Goal: Task Accomplishment & Management: Manage account settings

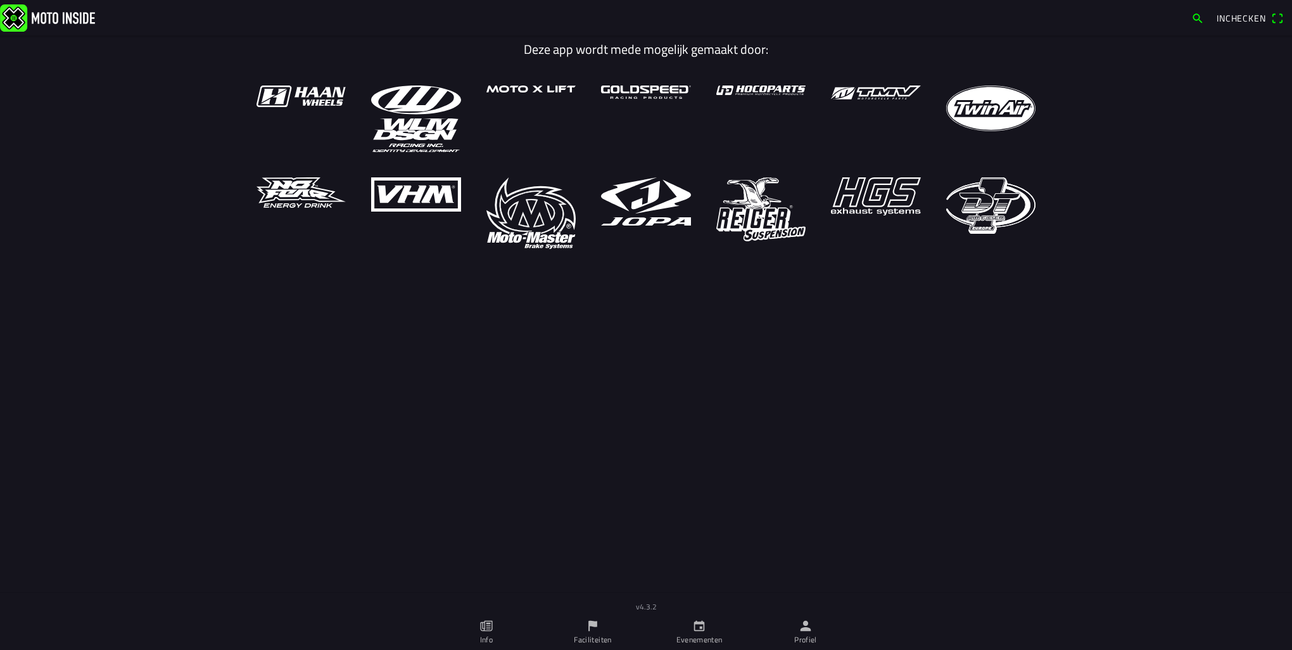
click at [705, 622] on icon "calendar" at bounding box center [699, 626] width 14 height 14
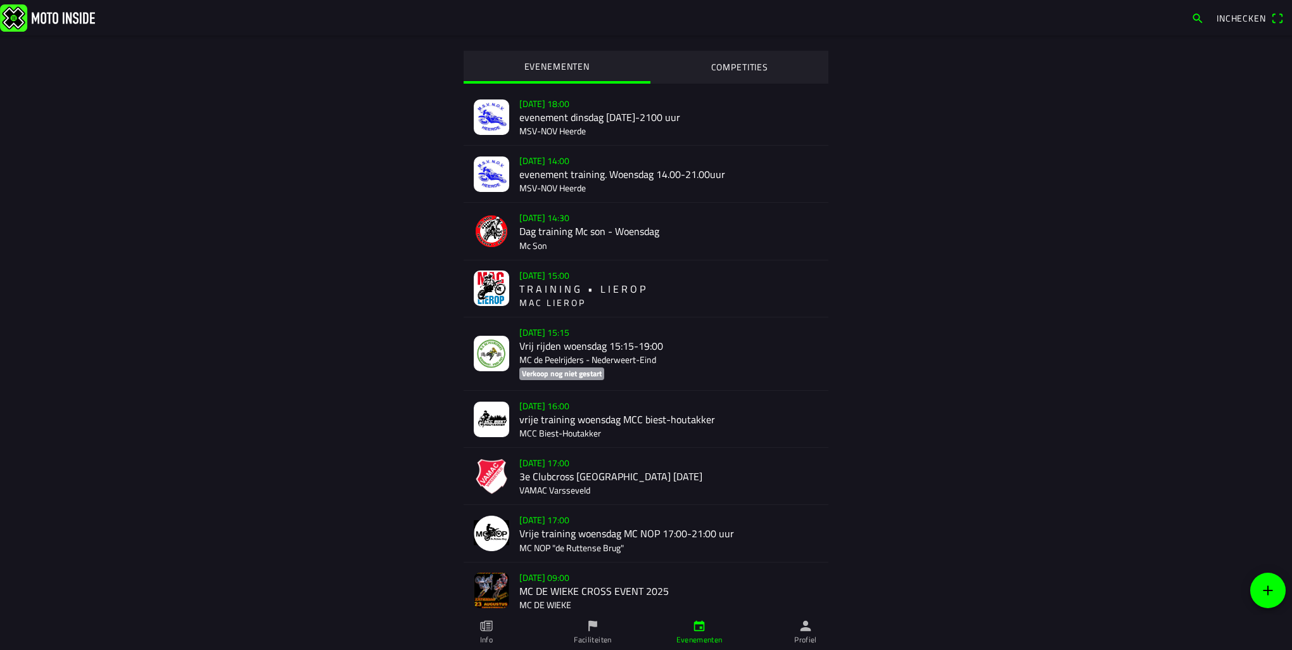
click at [805, 625] on icon "person" at bounding box center [805, 625] width 11 height 11
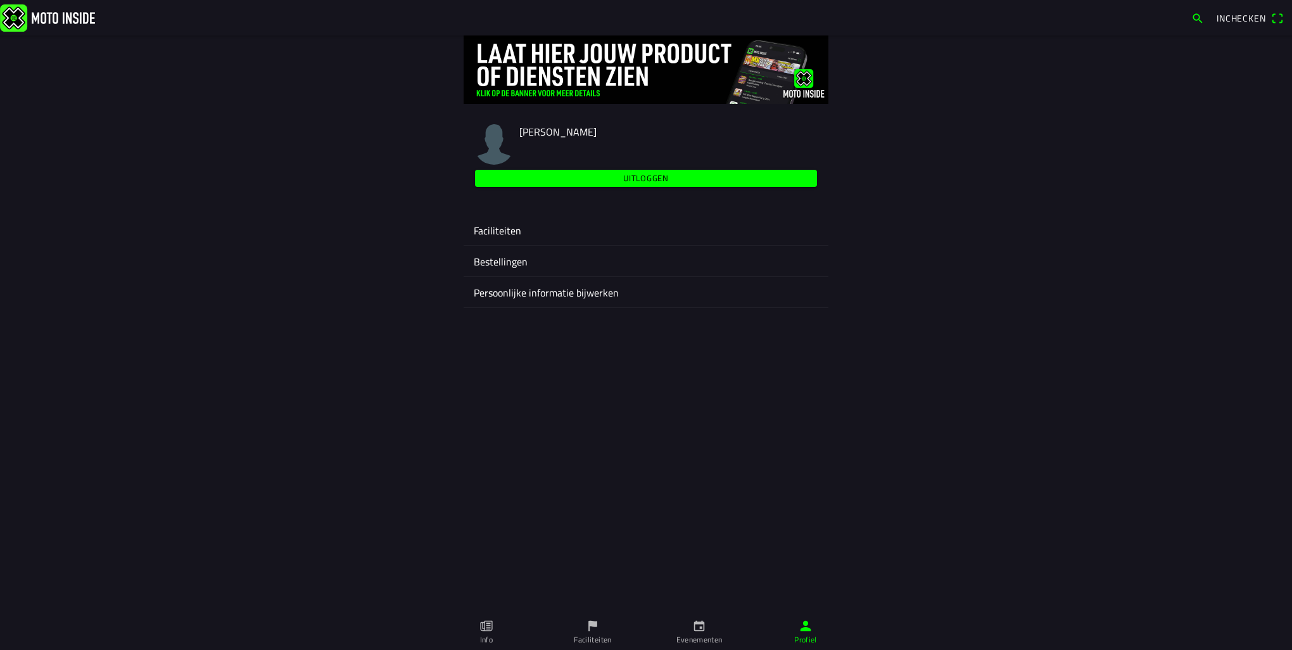
click at [494, 232] on ion-label "Faciliteiten" at bounding box center [646, 230] width 344 height 15
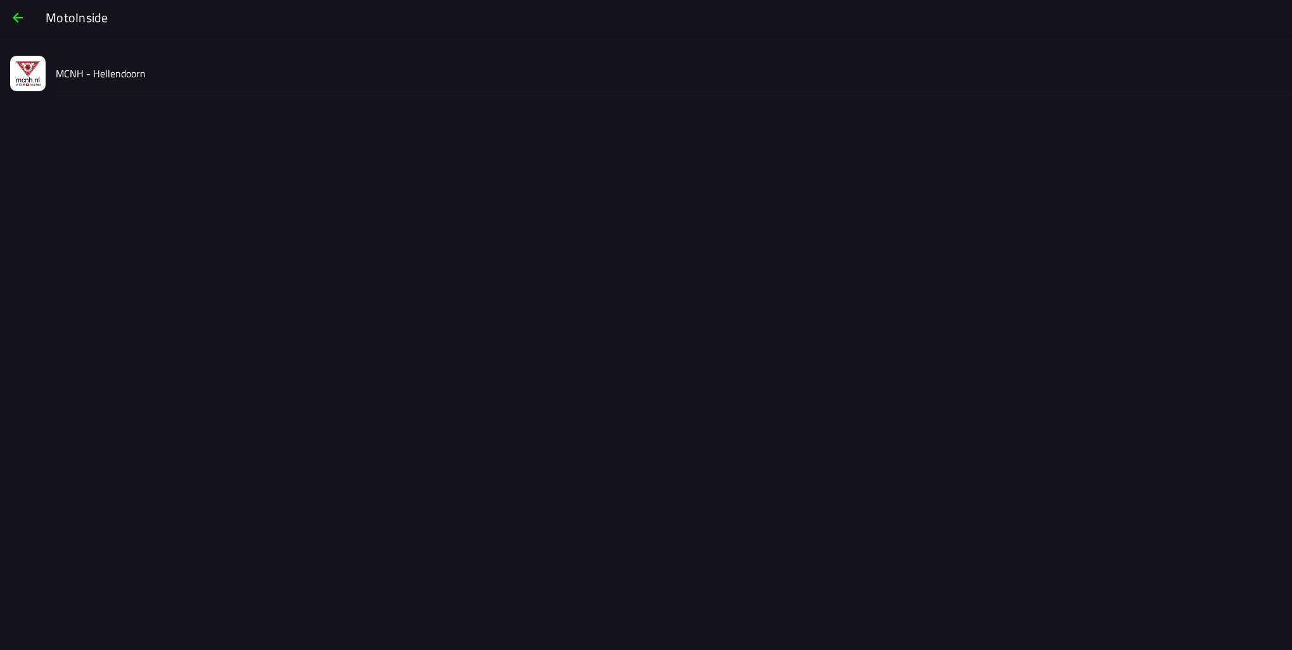
click at [0, 0] on slot "MCNH - Hellendoorn" at bounding box center [0, 0] width 0 height 0
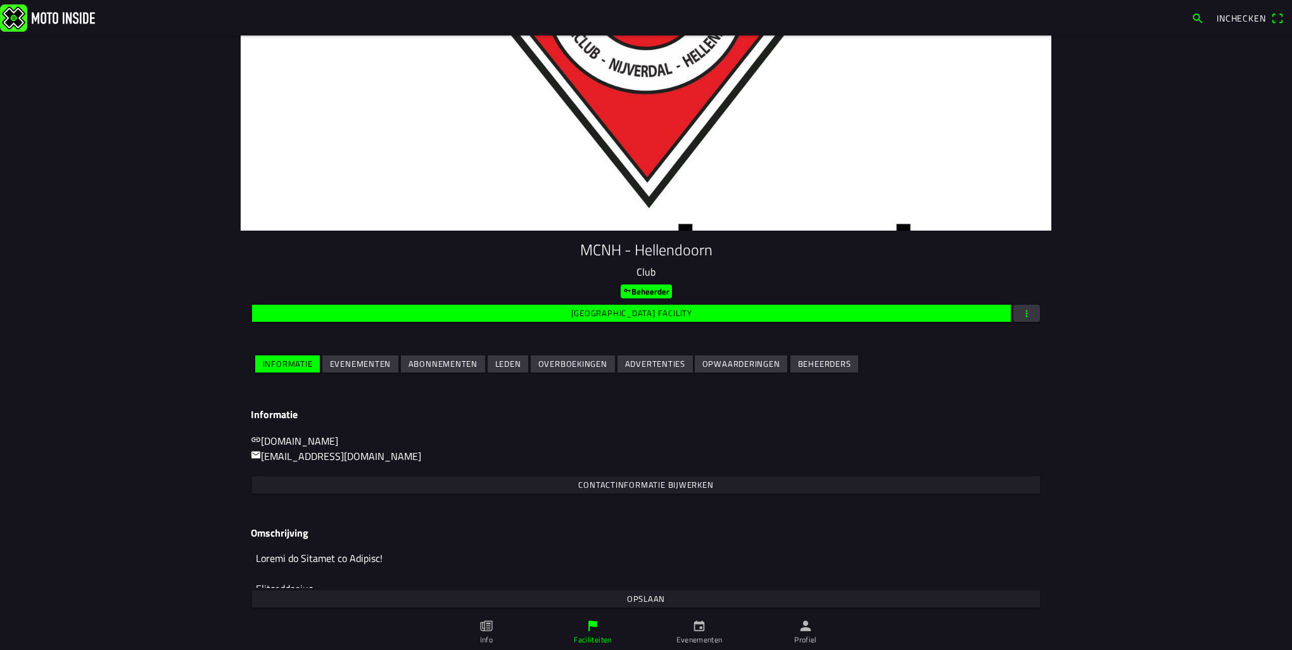
click at [0, 0] on slot "Evenementen" at bounding box center [0, 0] width 0 height 0
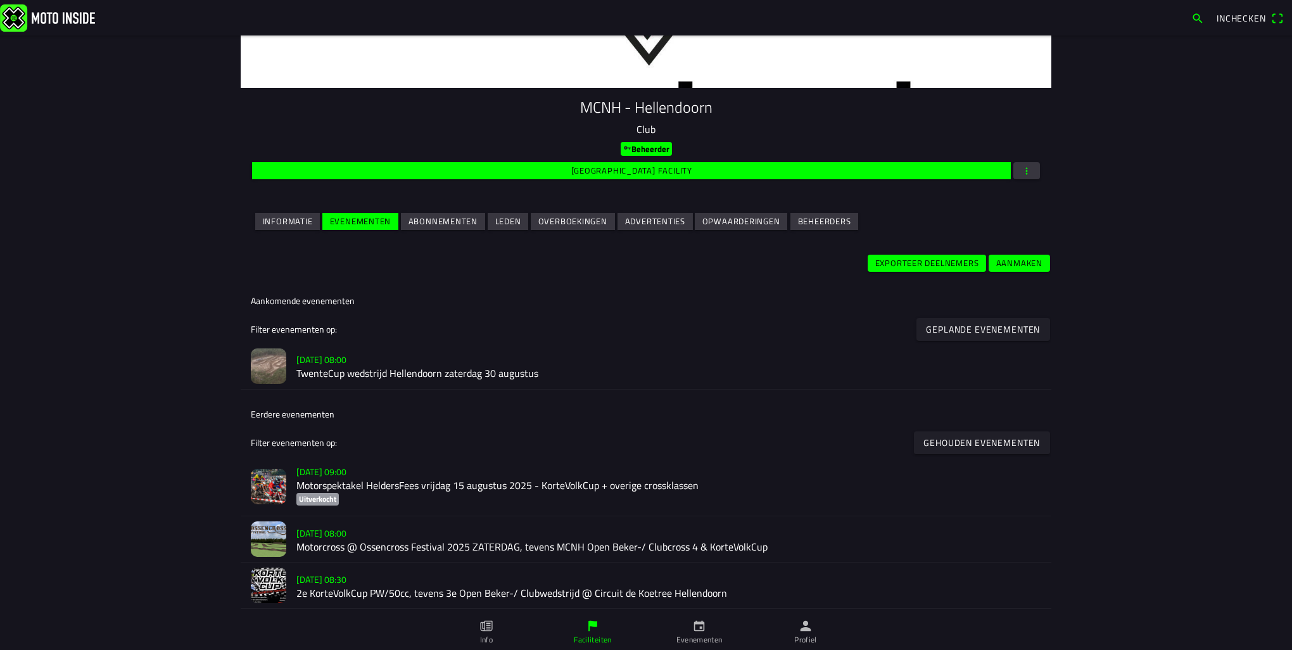
scroll to position [190, 0]
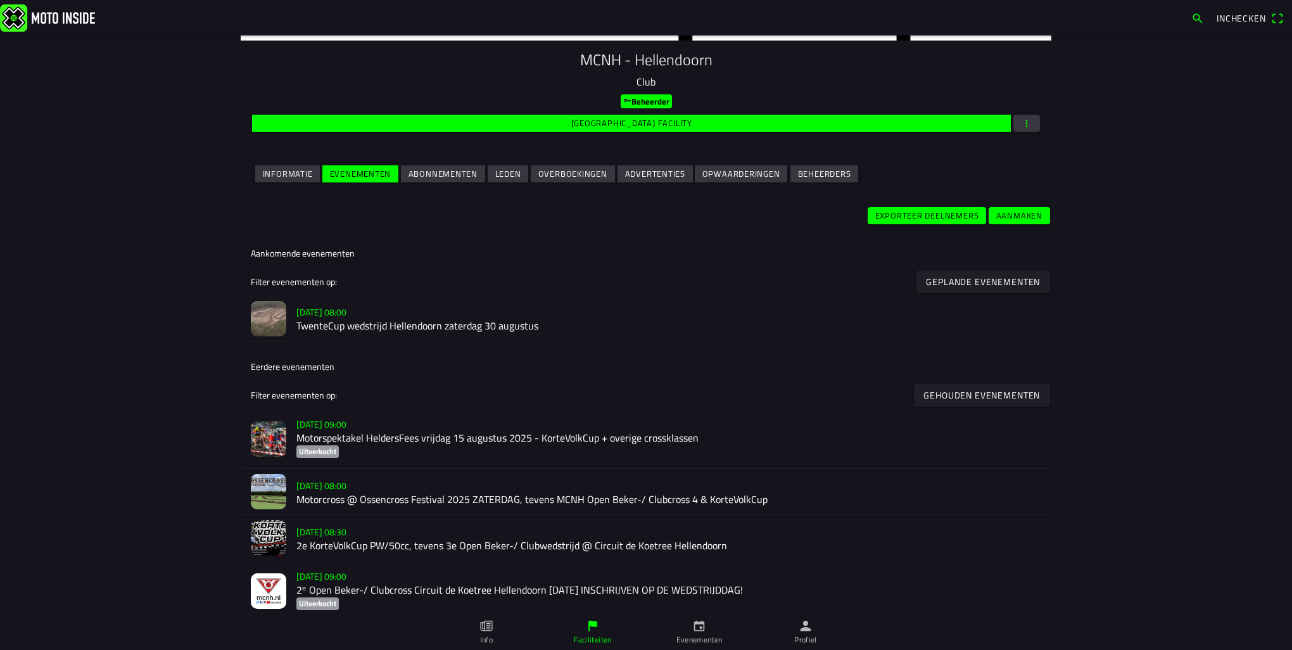
click at [322, 328] on h2 "TwenteCup wedstrijd Hellendoorn zaterdag 30 augustus" at bounding box center [668, 326] width 745 height 12
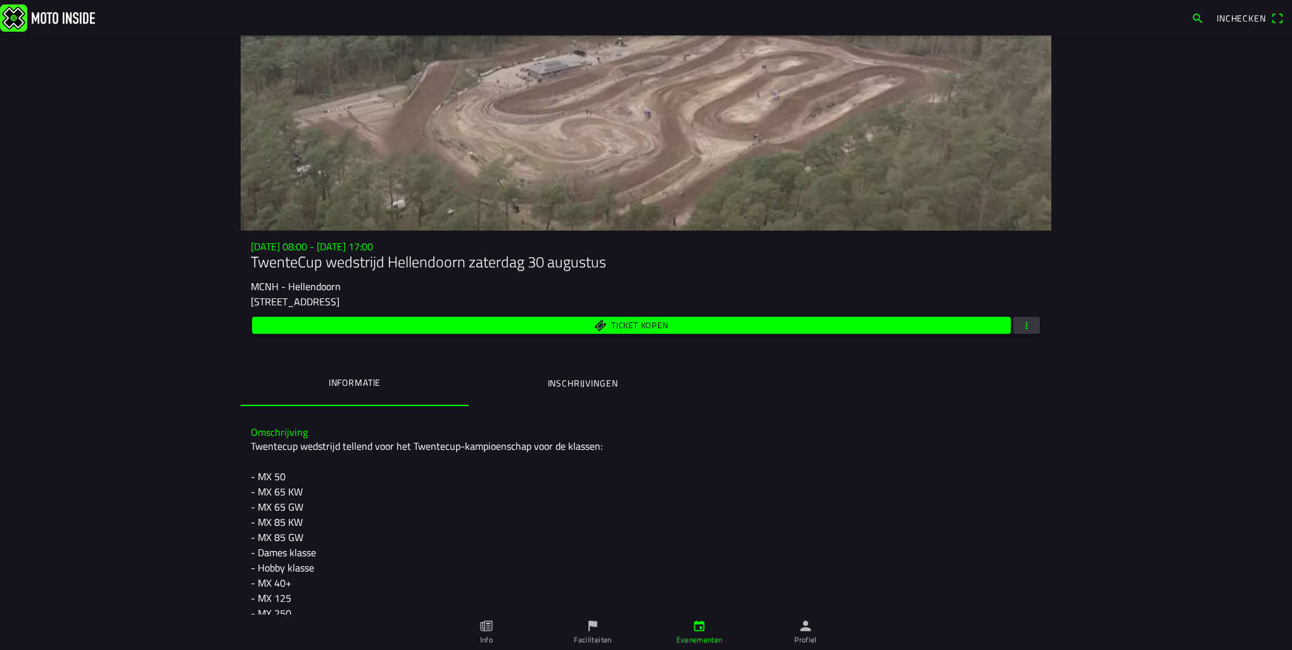
click at [574, 392] on button "Inschrijvingen" at bounding box center [583, 383] width 228 height 43
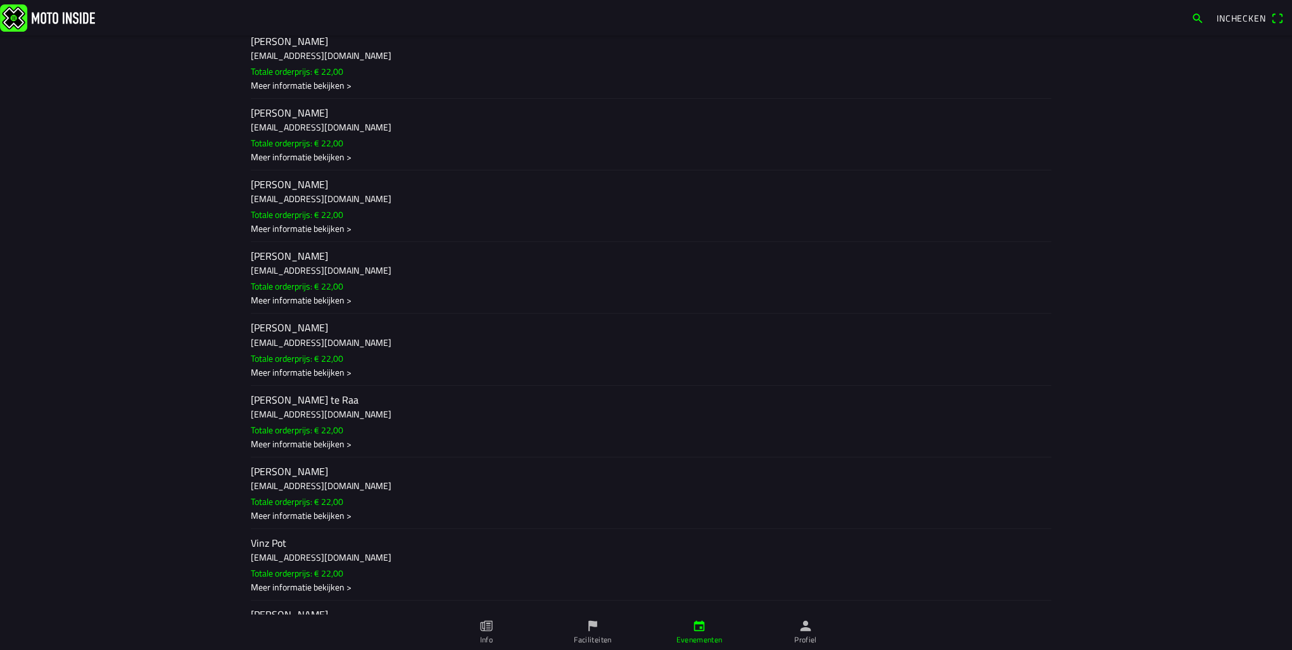
scroll to position [1076, 0]
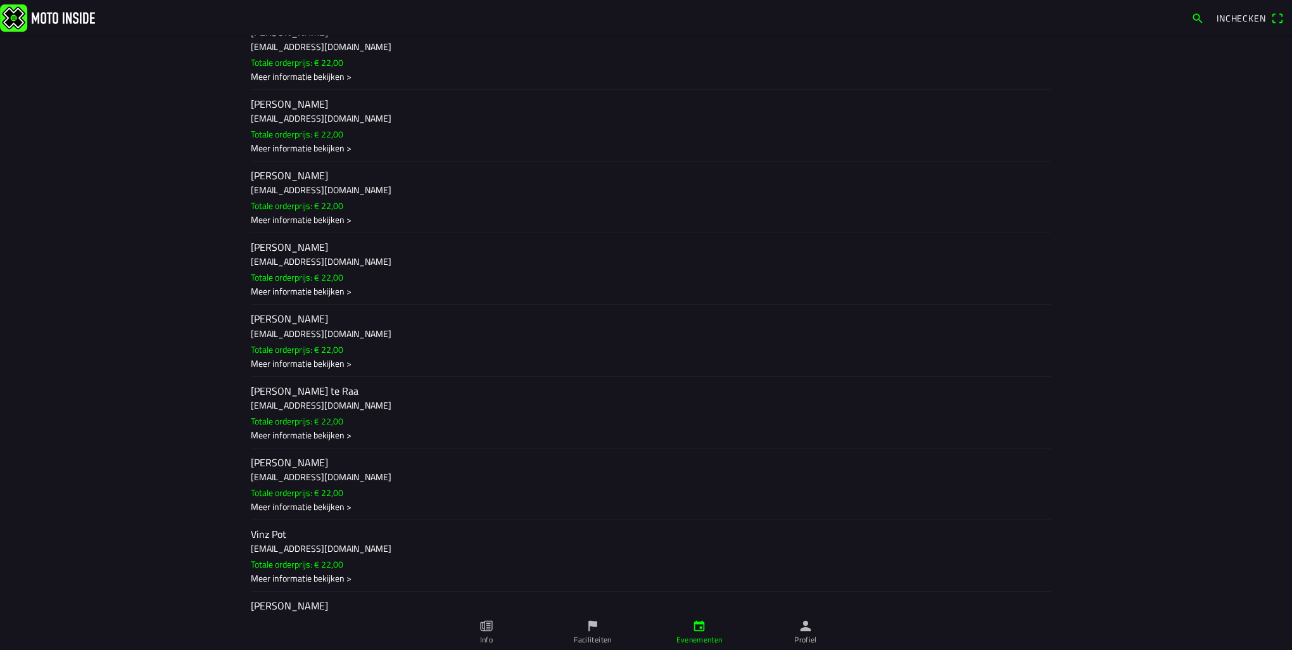
click at [277, 397] on h2 "[PERSON_NAME] te Raa" at bounding box center [646, 391] width 790 height 12
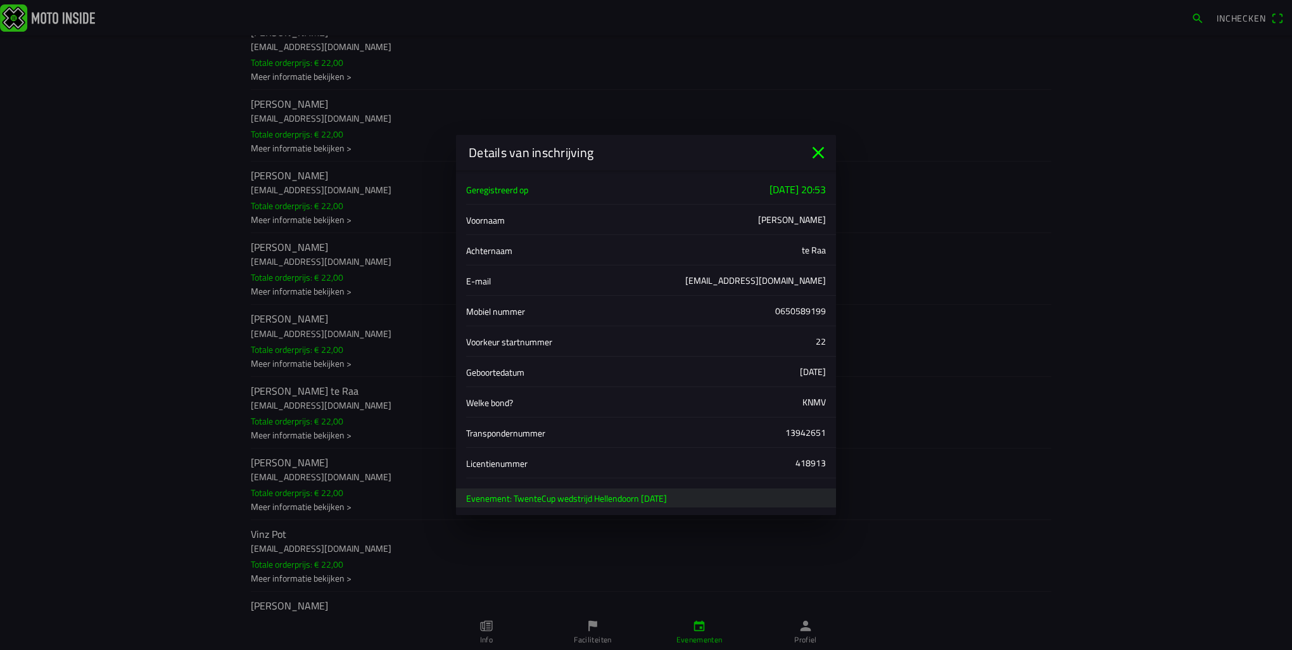
scroll to position [0, 0]
click at [816, 150] on icon "close" at bounding box center [818, 152] width 20 height 20
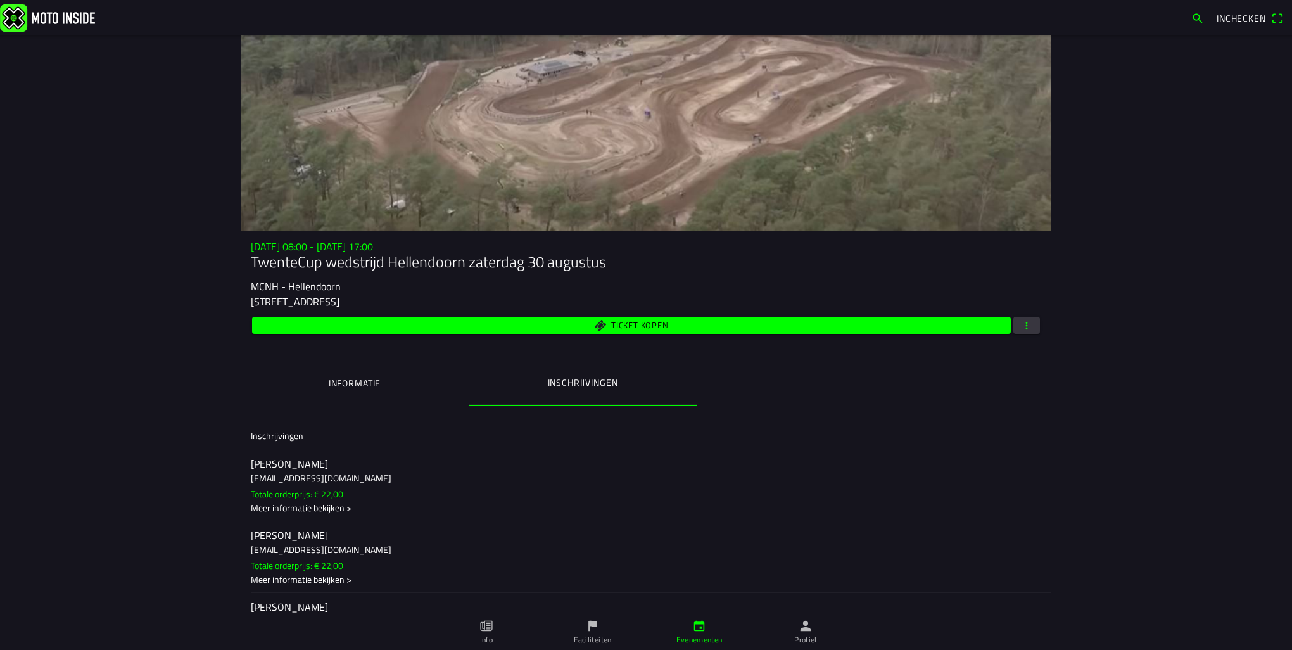
click at [806, 631] on ion-label "Profiel" at bounding box center [805, 639] width 23 height 11
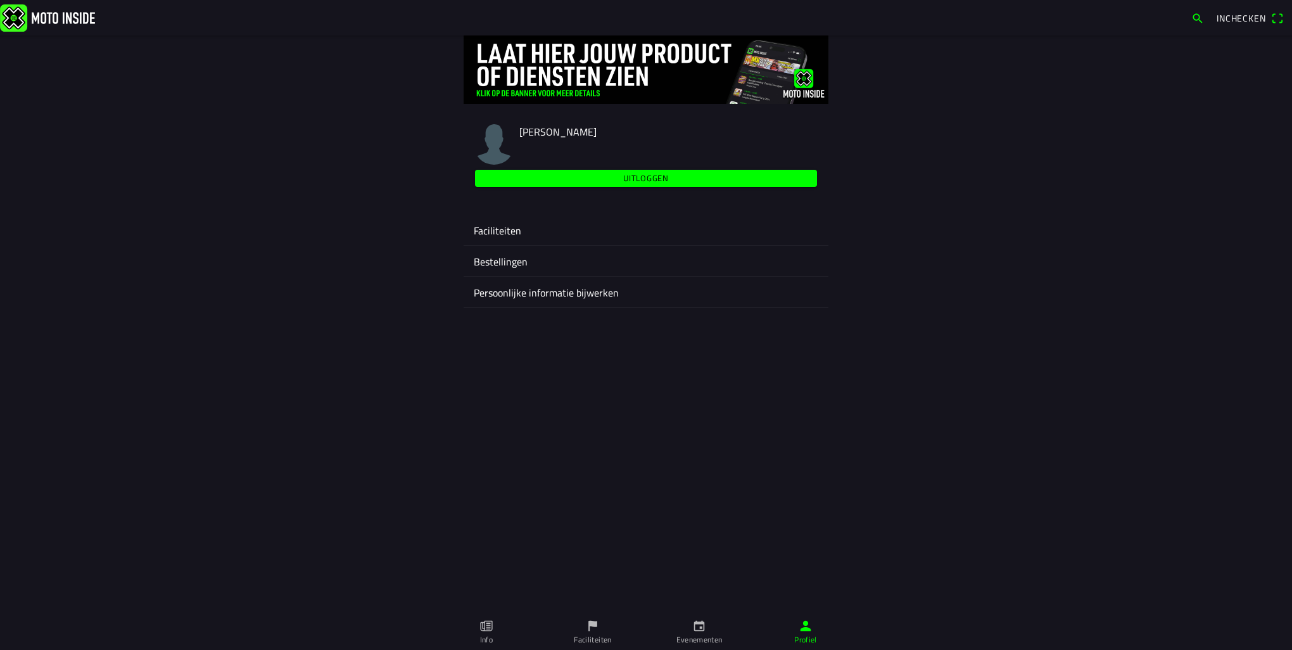
click at [506, 236] on ion-label "Faciliteiten" at bounding box center [646, 230] width 344 height 15
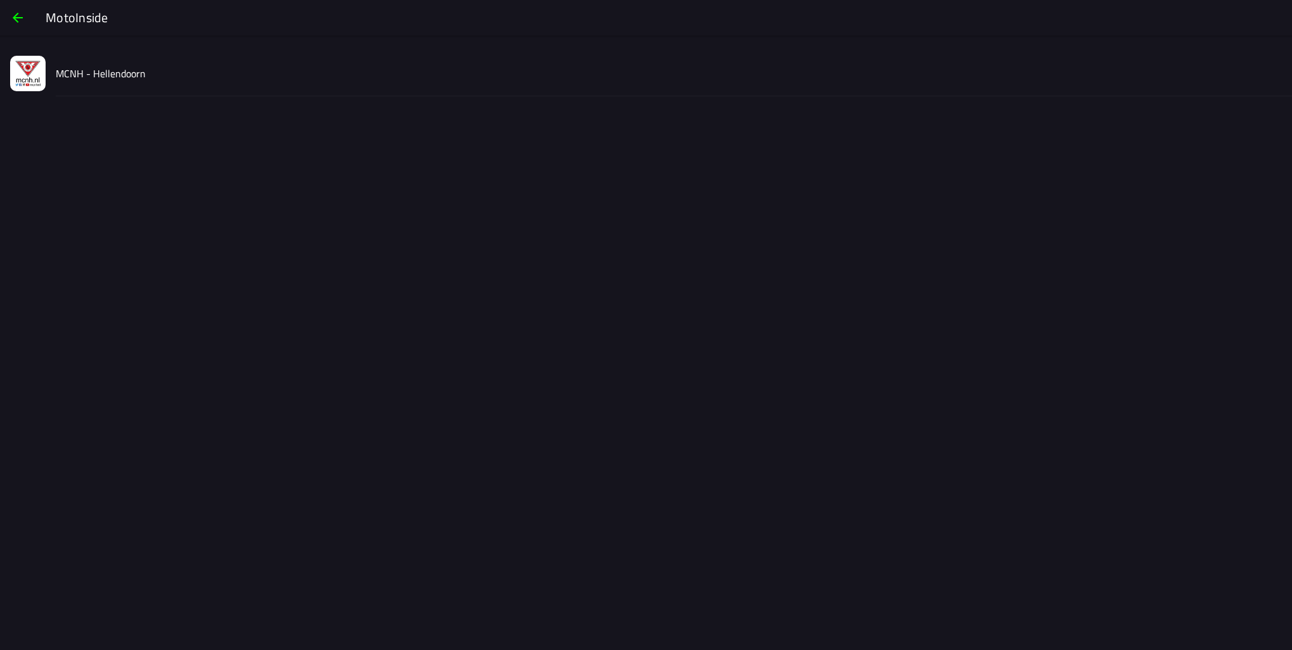
click at [0, 0] on slot "MCNH - Hellendoorn" at bounding box center [0, 0] width 0 height 0
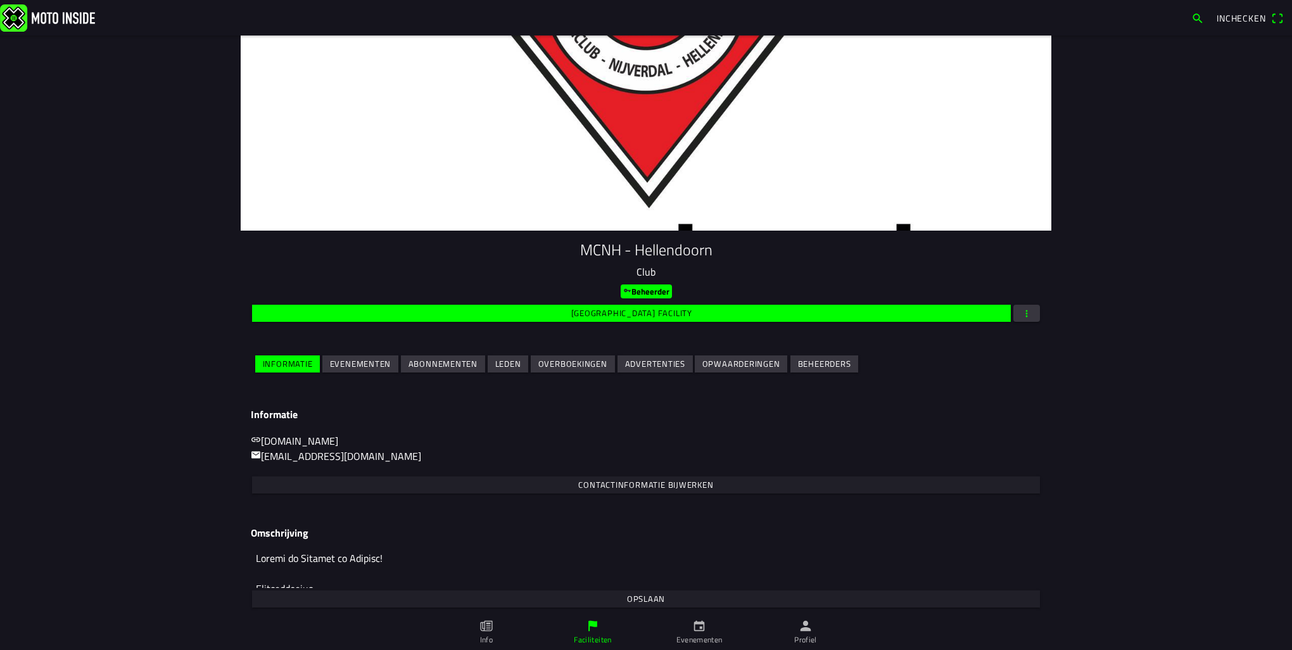
click at [0, 0] on slot "Evenementen" at bounding box center [0, 0] width 0 height 0
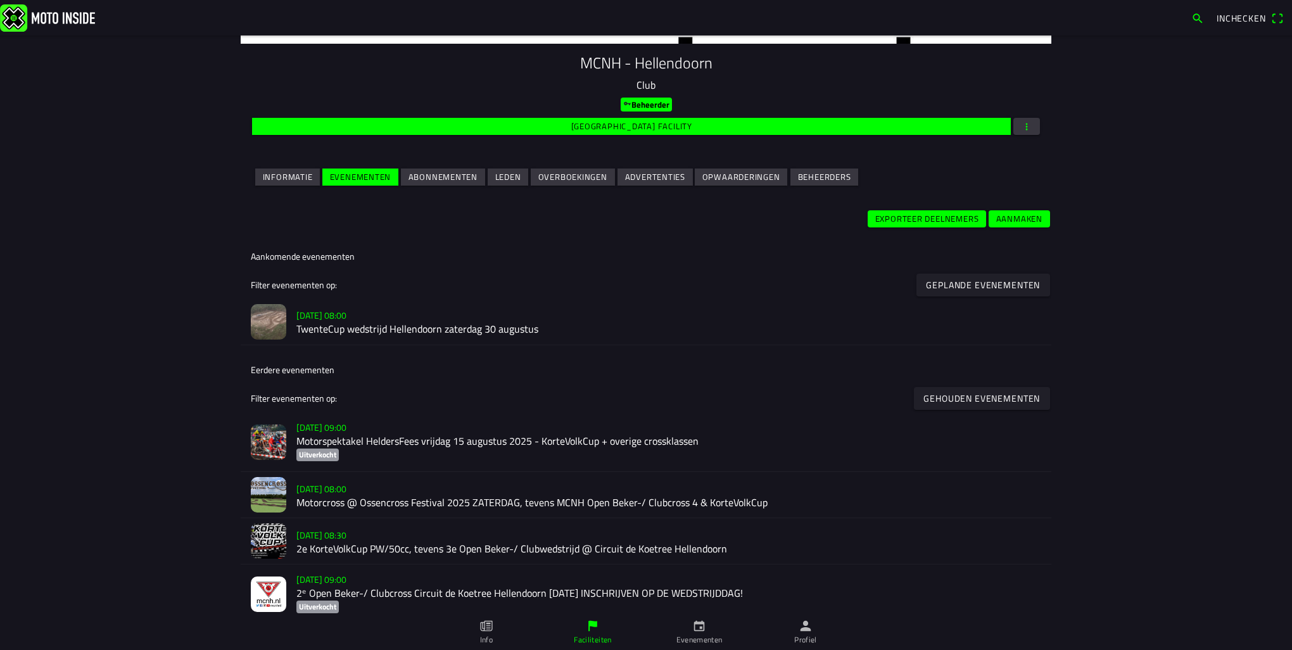
scroll to position [190, 0]
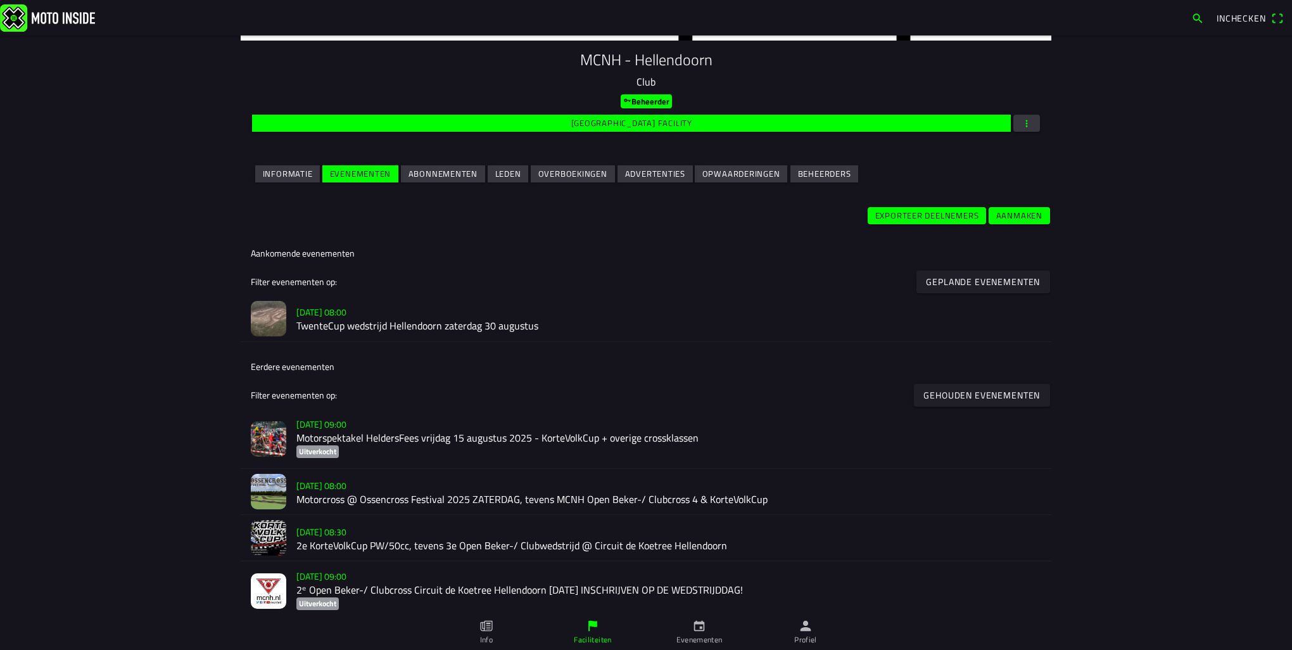
click at [387, 542] on h2 "2e KorteVolkCup PW/50cc, tevens 3e Open Beker-/ Clubwedstrijd @ Circuit de Koet…" at bounding box center [668, 545] width 745 height 12
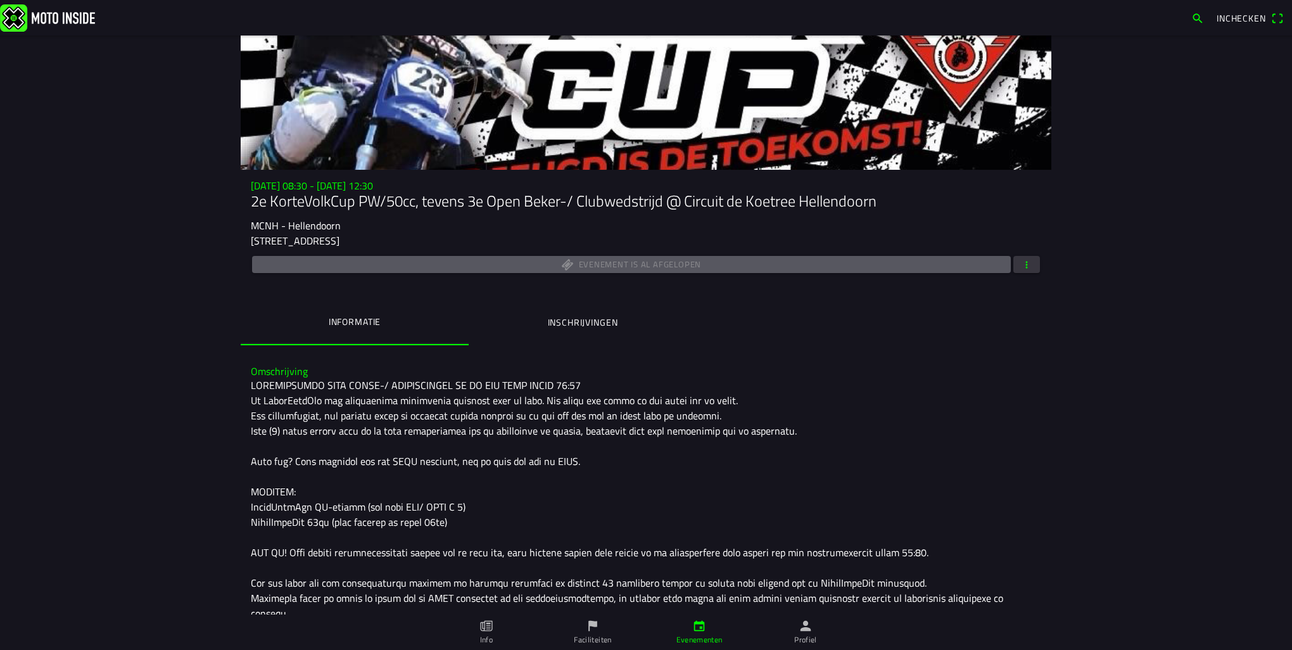
scroll to position [63, 0]
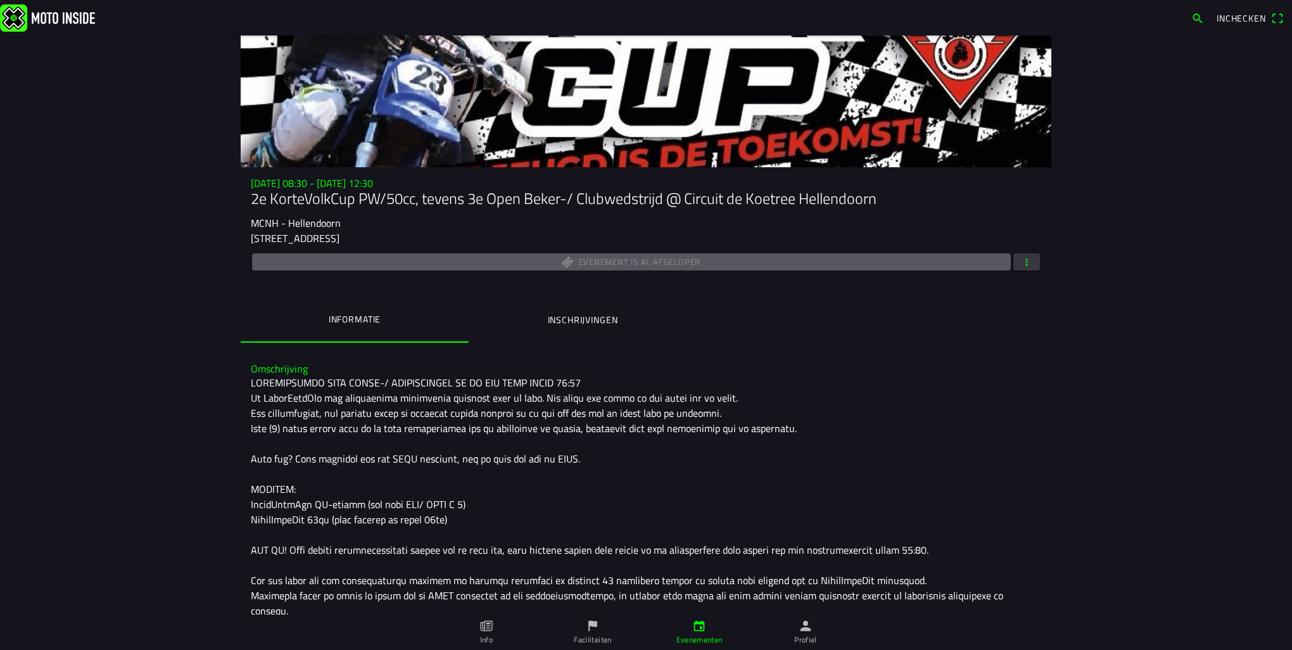
click at [1031, 260] on button "button" at bounding box center [1026, 261] width 27 height 17
click at [1026, 261] on ion-backdrop at bounding box center [646, 325] width 1292 height 650
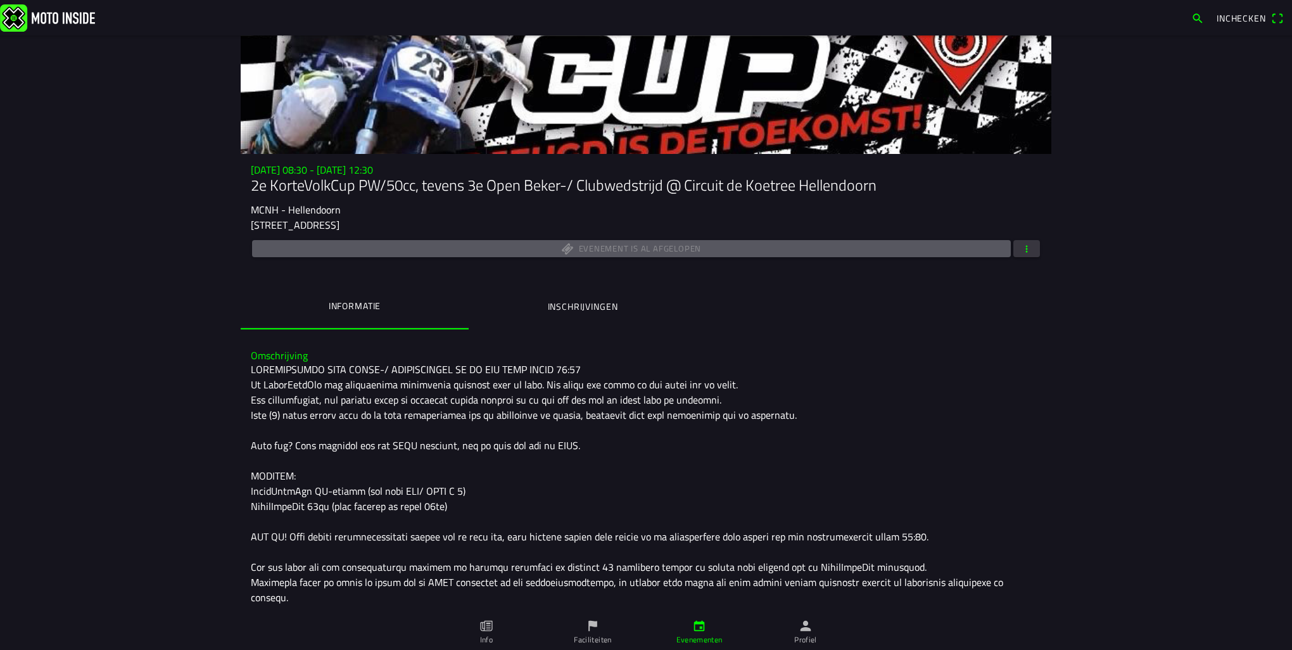
scroll to position [0, 0]
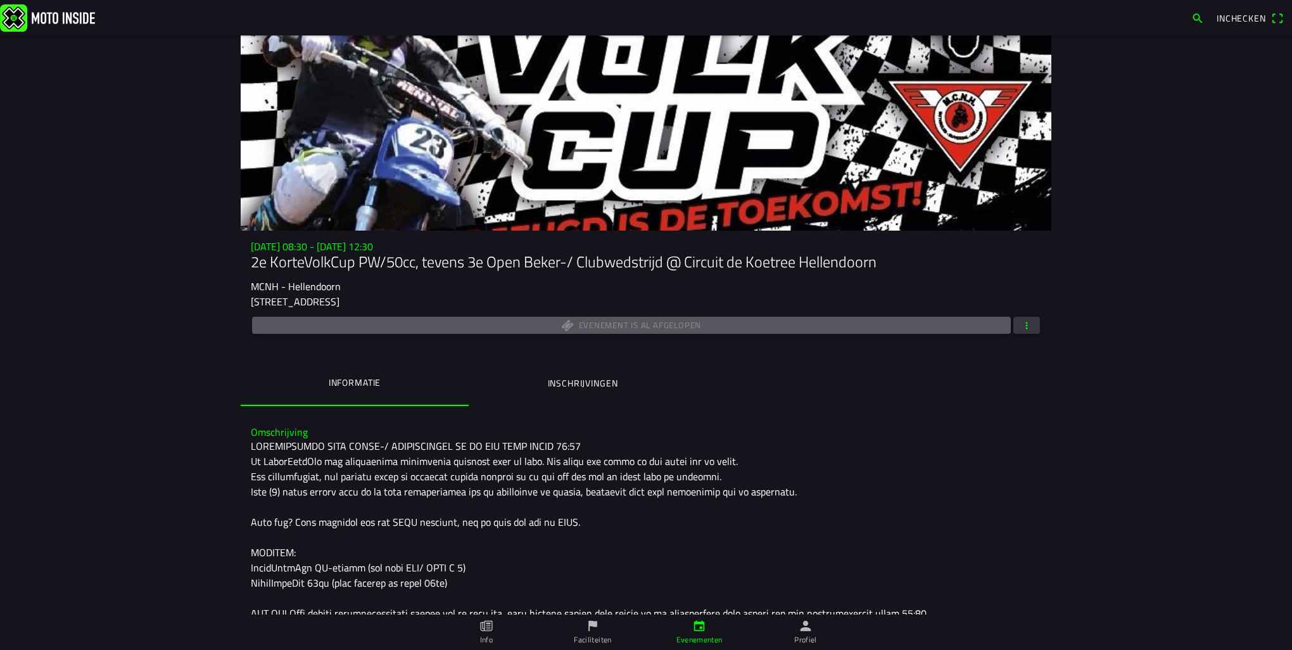
click at [1021, 329] on span "button" at bounding box center [1026, 325] width 11 height 17
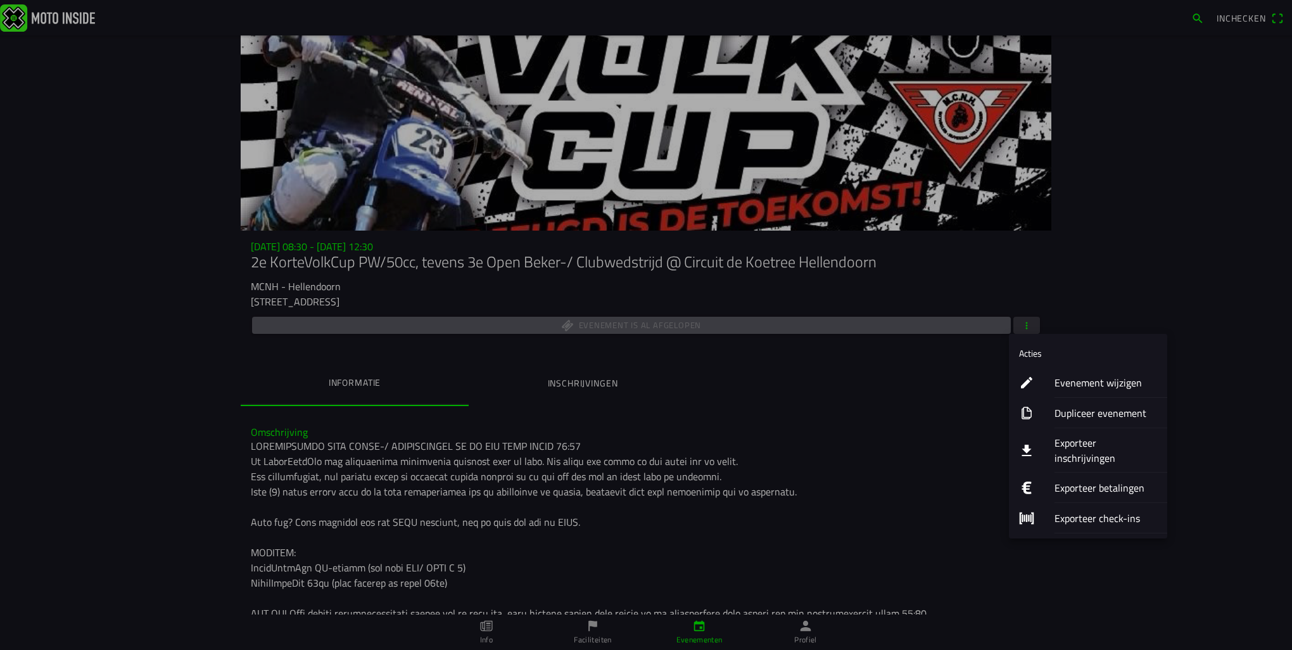
click at [1083, 413] on ion-label "Dupliceer evenement" at bounding box center [1105, 412] width 103 height 15
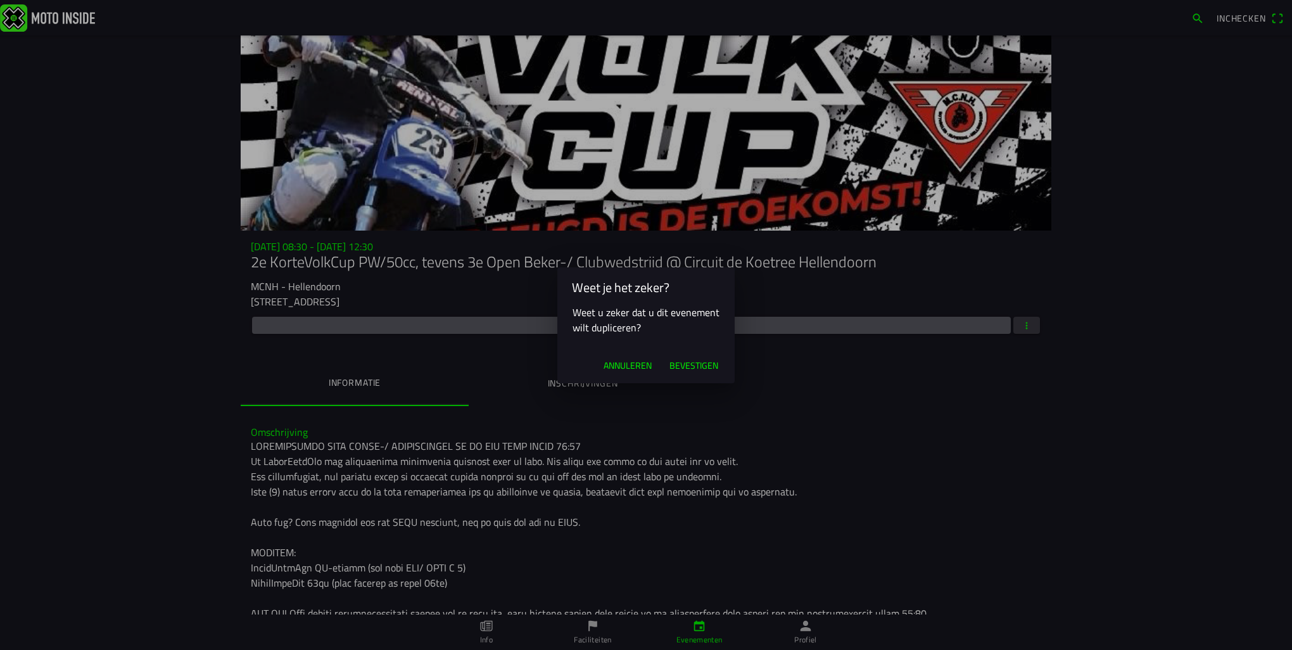
click at [710, 368] on span "Bevestigen" at bounding box center [693, 365] width 49 height 13
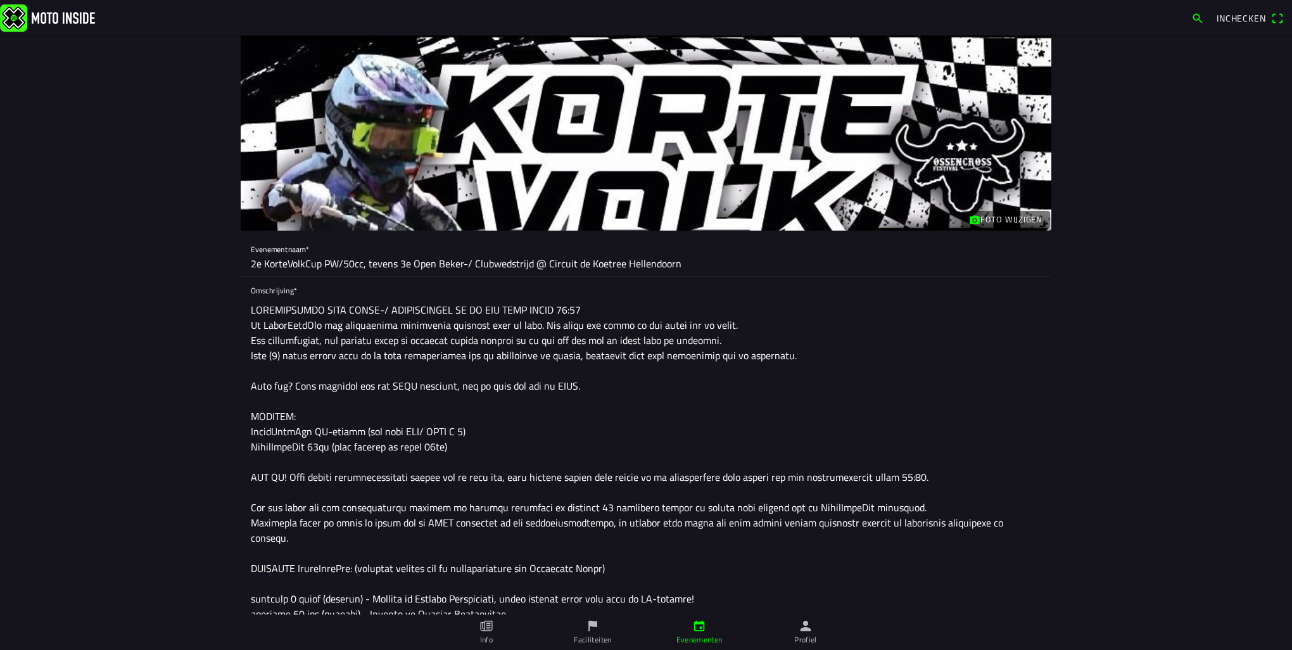
click at [398, 265] on input "2e KorteVolkCup PW/50cc, tevens 3e Open Beker-/ Clubwedstrijd @ Circuit de Koet…" at bounding box center [646, 263] width 790 height 25
click at [251, 261] on input "2e KorteVolkCup PW/50cc, tevens 5e Open Beker-/ Clubwedstrijd @ Circuit de Koet…" at bounding box center [646, 263] width 790 height 25
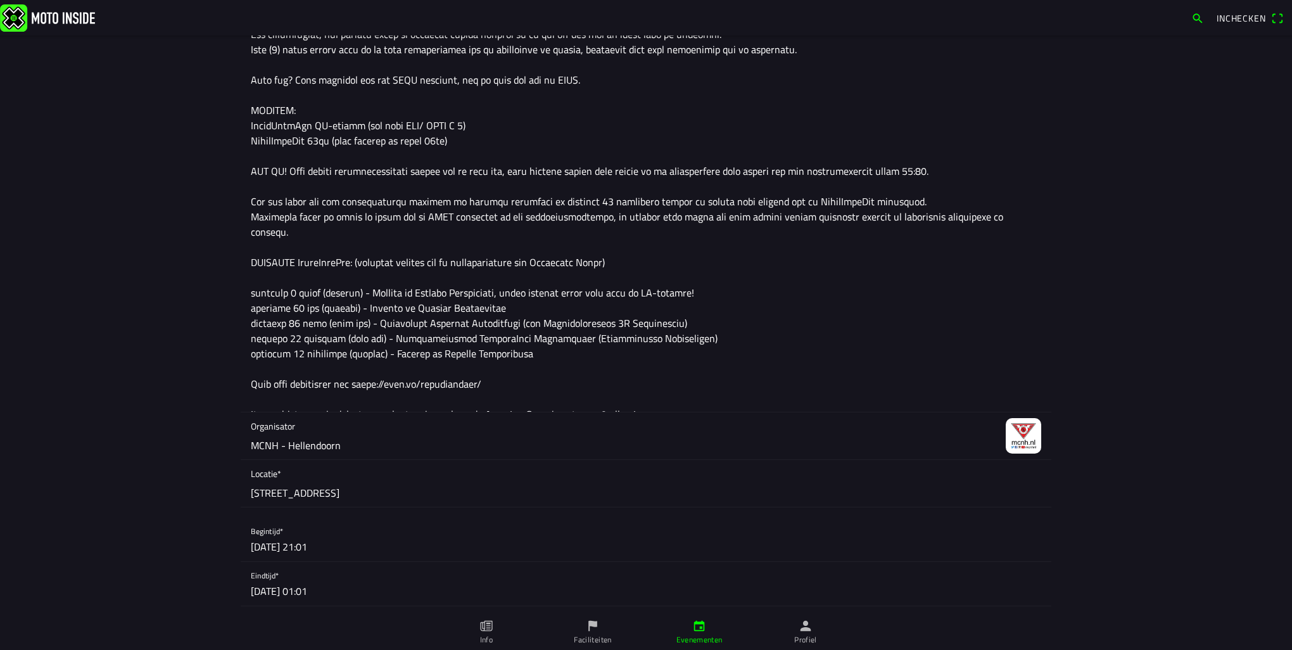
scroll to position [317, 0]
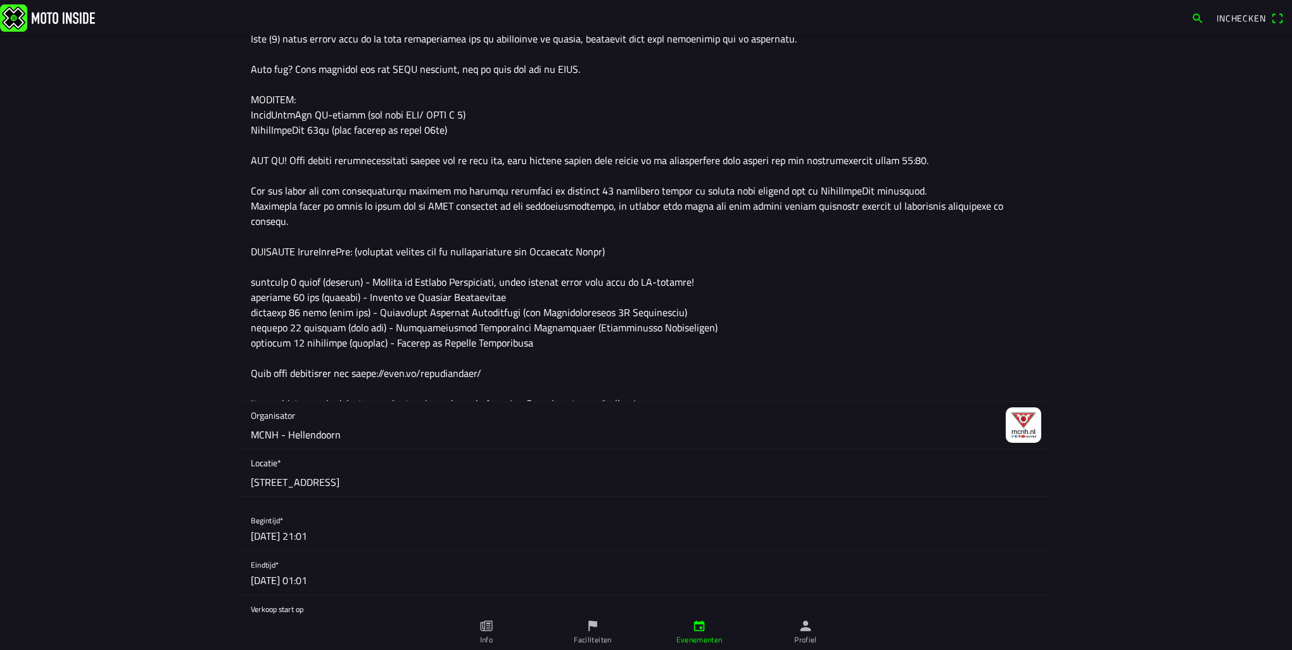
type input "5e KorteVolkCup PW/50cc, tevens 5e Open Beker-/ Clubwedstrijd @ Circuit de Koet…"
drag, startPoint x: 622, startPoint y: 388, endPoint x: 615, endPoint y: 389, distance: 7.7
click at [615, 389] on textarea at bounding box center [646, 190] width 790 height 420
click at [401, 386] on textarea at bounding box center [646, 190] width 790 height 420
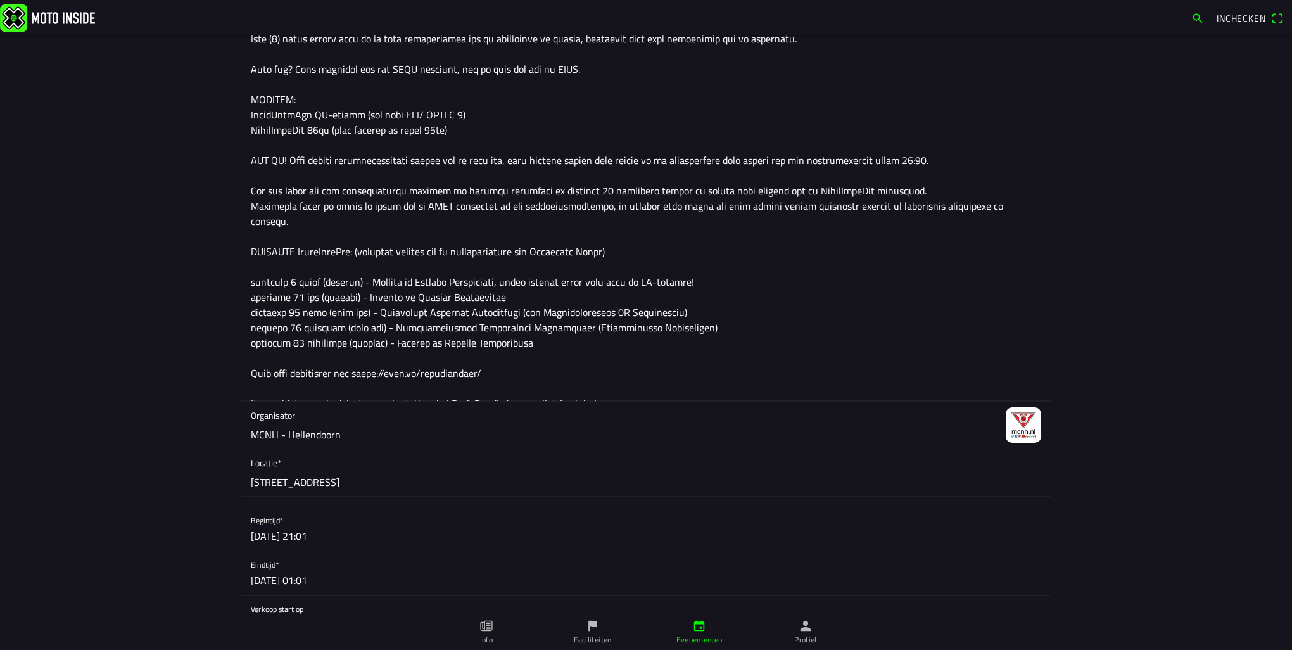
click at [584, 386] on textarea at bounding box center [646, 190] width 790 height 420
drag, startPoint x: 693, startPoint y: 311, endPoint x: 694, endPoint y: 318, distance: 7.7
click at [694, 318] on textarea at bounding box center [646, 190] width 790 height 420
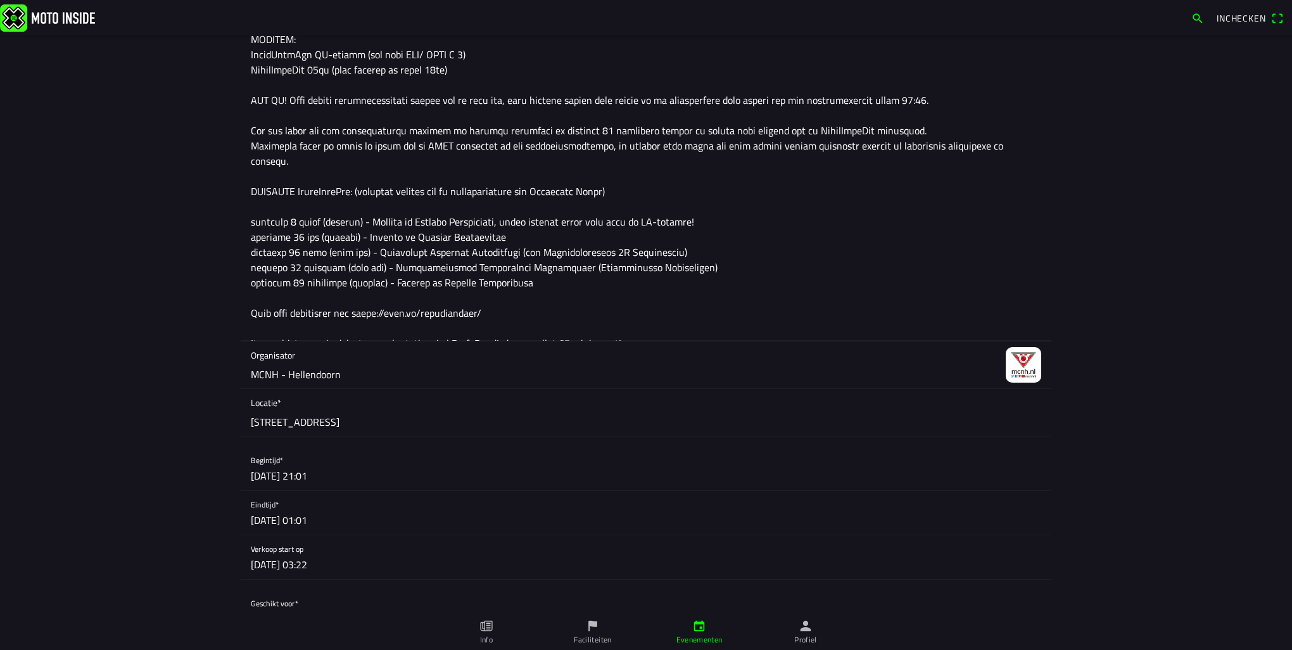
scroll to position [380, 0]
type textarea "INSCHRIJVING OPEN BEKER-/ CLUBWEDSTIJD OP DE DAG ZELF VANAF 08:30 De KorteVolkC…"
click at [308, 470] on button "button" at bounding box center [651, 465] width 800 height 44
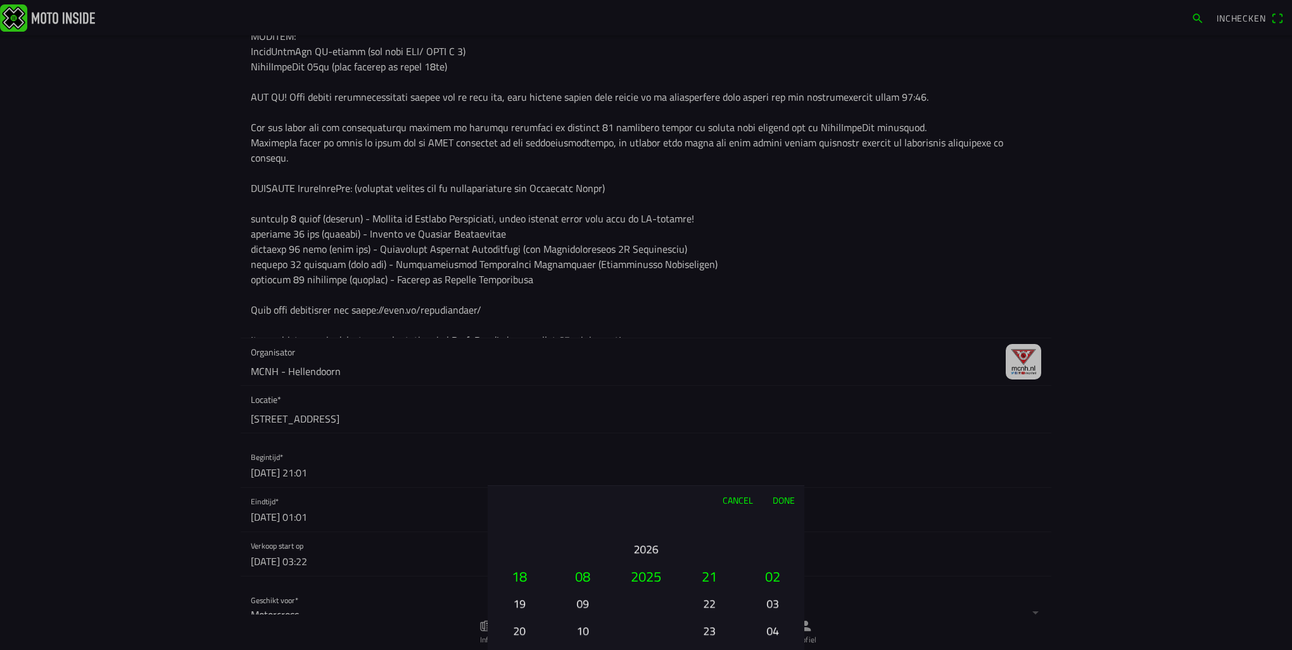
click at [584, 602] on button "09" at bounding box center [582, 603] width 43 height 22
click at [519, 532] on button "16" at bounding box center [519, 521] width 43 height 22
click at [521, 520] on button "14" at bounding box center [519, 521] width 43 height 22
click at [521, 550] on button "13" at bounding box center [519, 549] width 43 height 22
click at [708, 520] on button "19" at bounding box center [709, 521] width 43 height 22
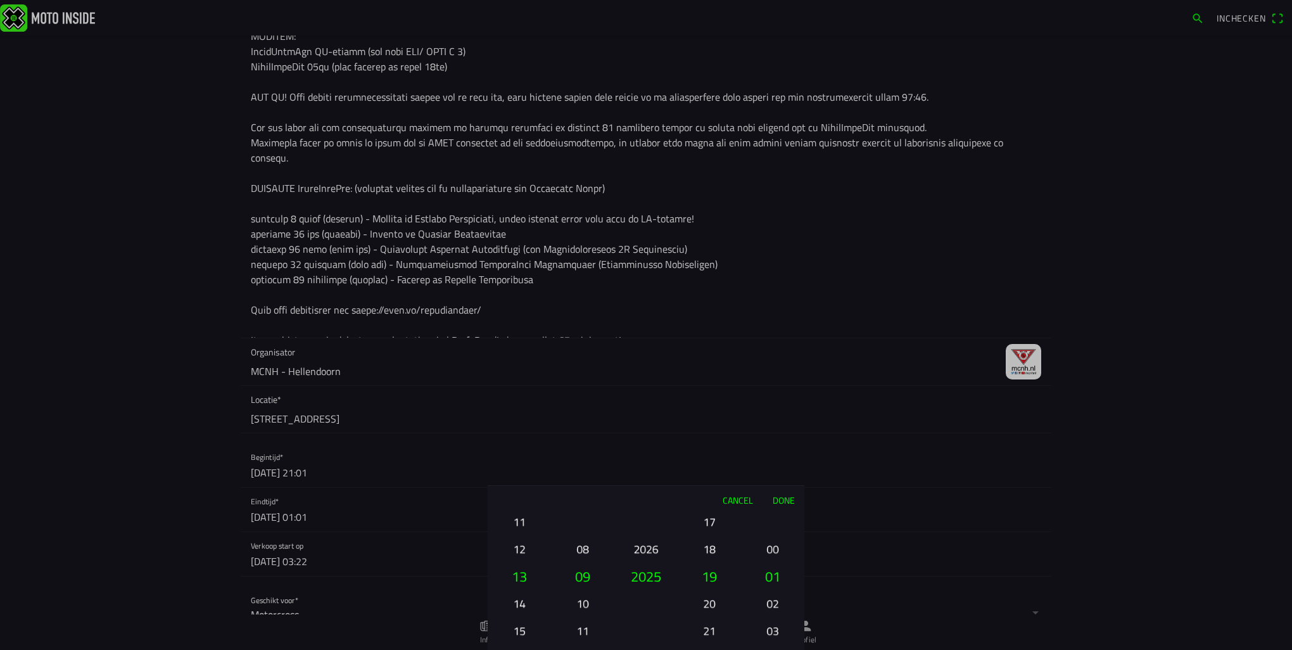
click at [708, 520] on button "17" at bounding box center [709, 521] width 43 height 22
click at [708, 520] on ion-picker-column "00 01 02 03 04 05 06 07 08 09 10 11 12 13 14 15 16 17 18 19 20 21 22 23" at bounding box center [708, 581] width 63 height 136
click at [708, 562] on div "00 01 02 03 04 05 06 07 08 09 10 11 12 13 14 15 16 17 18 19 20 21 22 23" at bounding box center [709, 630] width 53 height 136
click at [708, 520] on ion-picker-column "00 01 02 03 04 05 06 07 08 09 10 11 12 13 14 15 16 17 18 19 20 21 22 23" at bounding box center [708, 581] width 63 height 136
click at [708, 562] on div "00 01 02 03 04 05 06 07 08 09 10 11 12 13 14 15 16 17 18 19 20 21 22 23" at bounding box center [709, 630] width 53 height 136
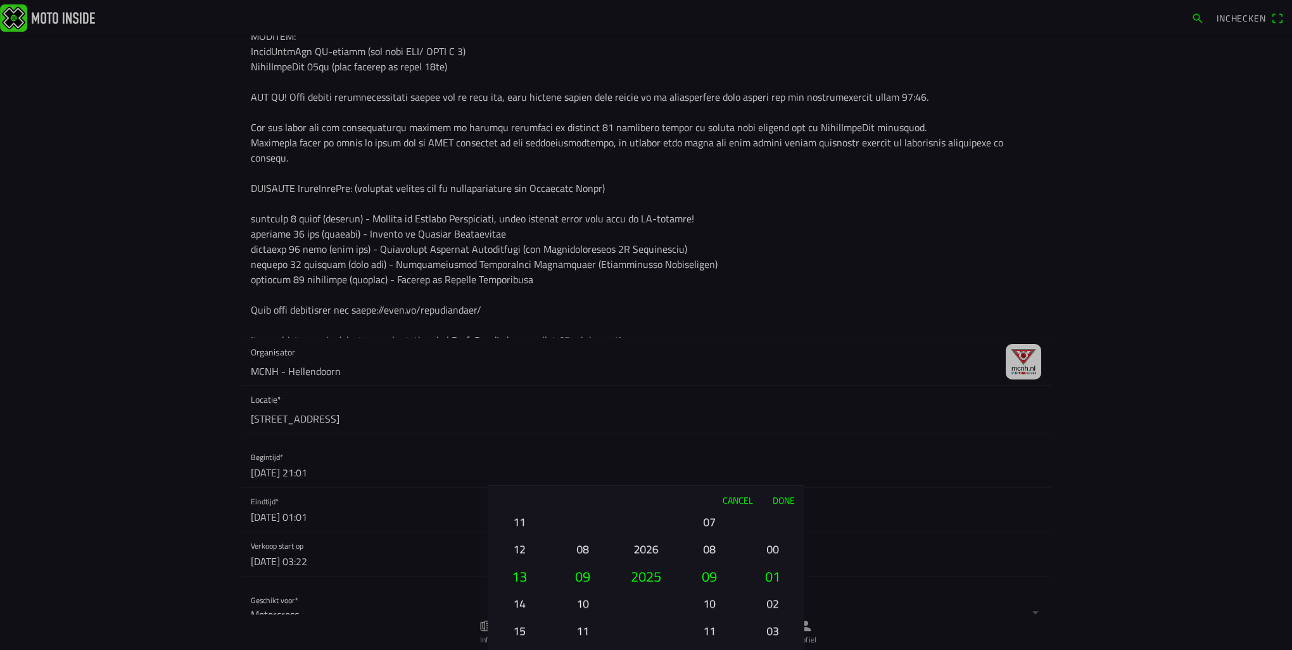
click at [708, 520] on button "07" at bounding box center [709, 521] width 43 height 22
click at [711, 608] on button "08" at bounding box center [709, 603] width 43 height 22
click at [772, 550] on button "00" at bounding box center [772, 549] width 43 height 22
click at [791, 503] on button "Done" at bounding box center [783, 500] width 42 height 28
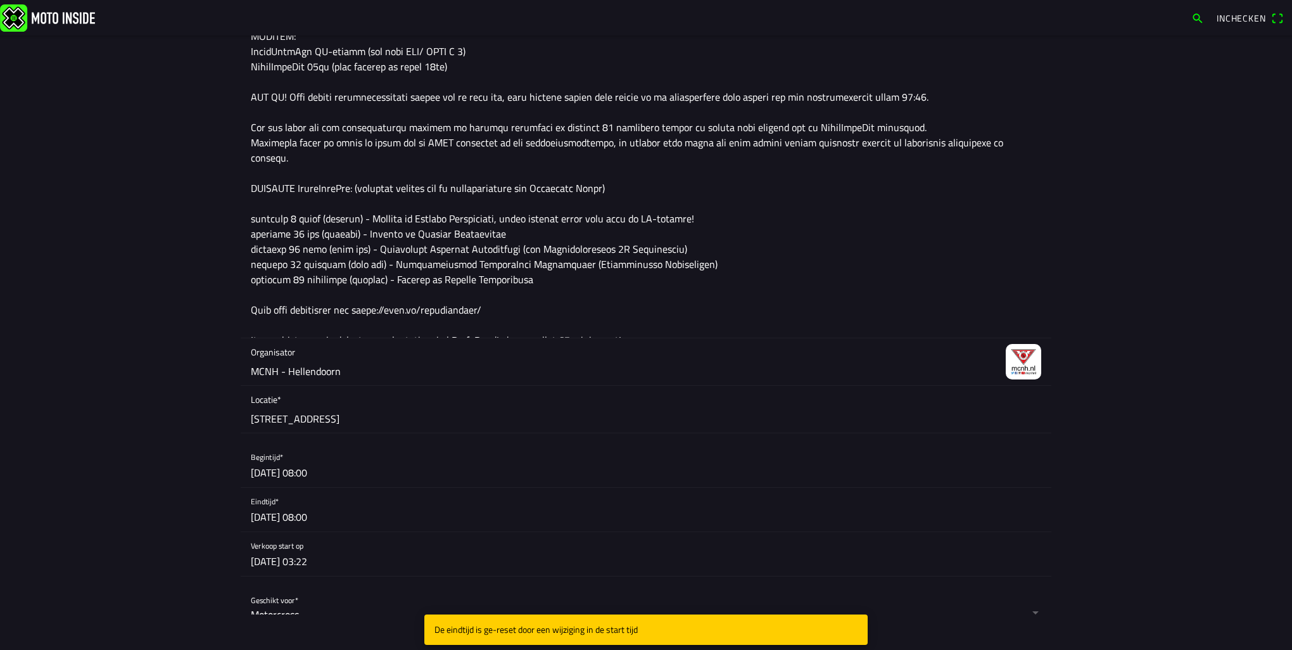
click at [329, 517] on button "button" at bounding box center [651, 510] width 800 height 44
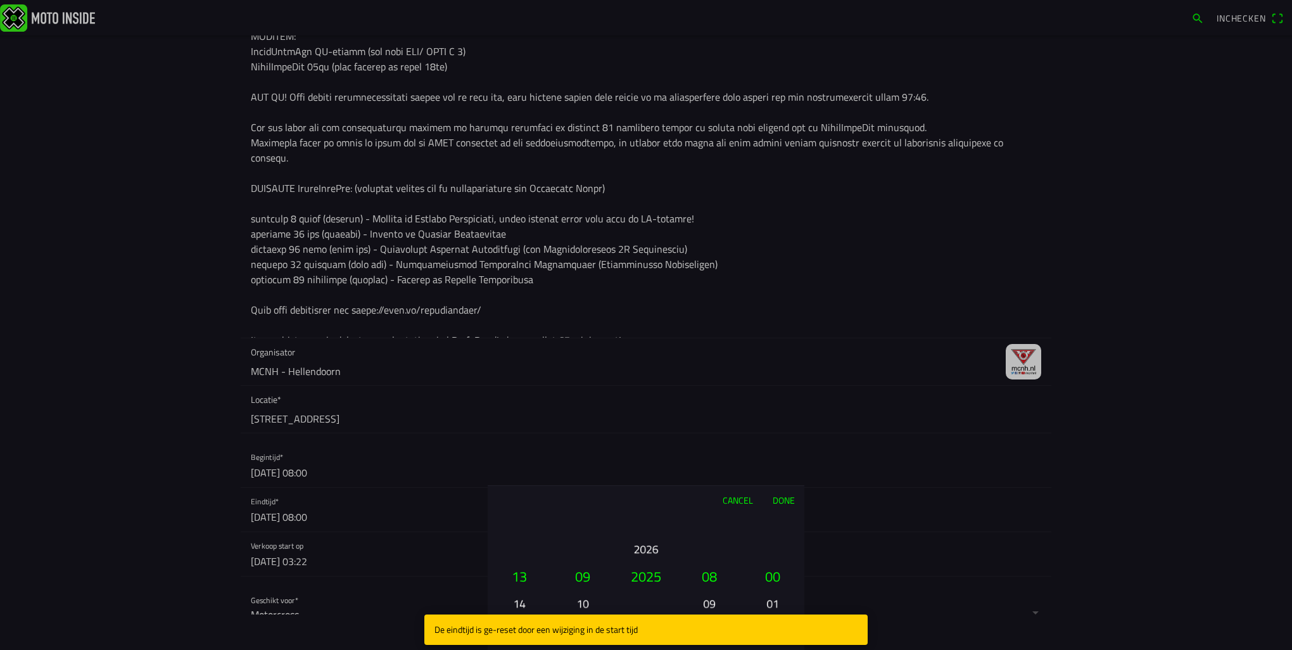
click at [715, 601] on button "09" at bounding box center [709, 603] width 43 height 22
click at [715, 601] on ion-picker-column "00 01 02 03 04 05 06 07 08 09 10 11 12 13 14 15 16 17 18 19 20 21 22 23" at bounding box center [708, 581] width 63 height 136
click at [715, 601] on button "11" at bounding box center [709, 603] width 43 height 22
click at [715, 601] on button "12" at bounding box center [709, 603] width 43 height 22
click at [715, 601] on button "13" at bounding box center [709, 603] width 43 height 22
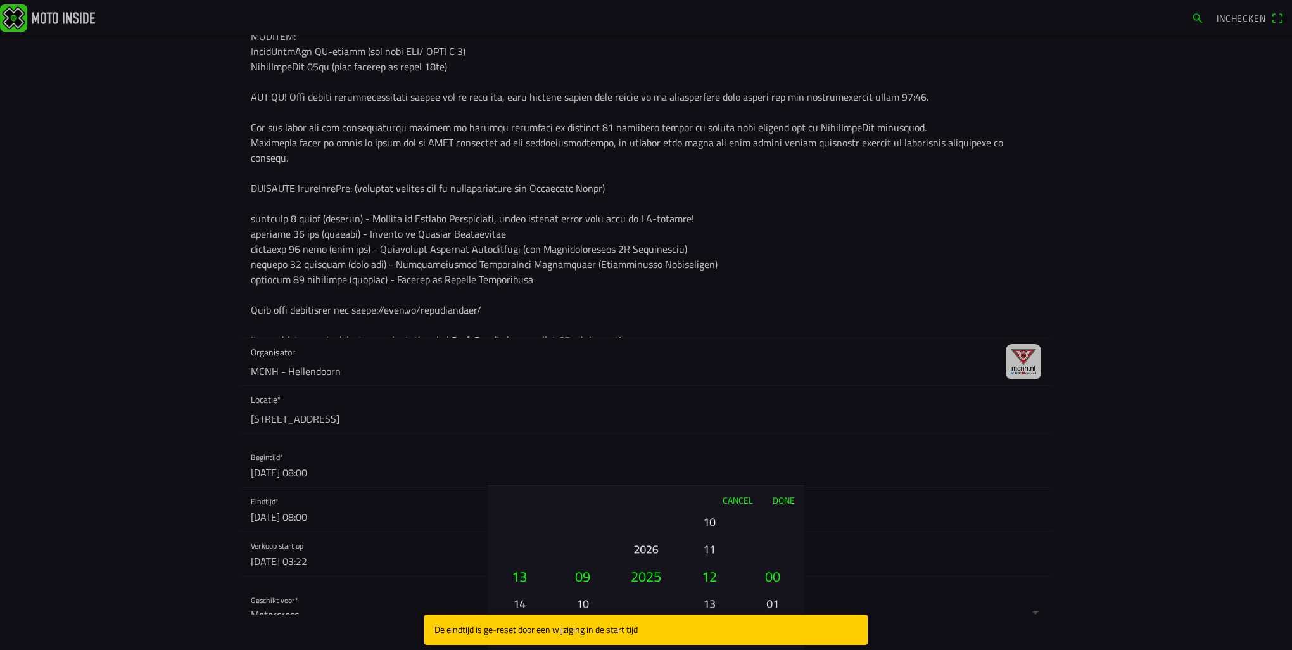
click at [715, 601] on ion-picker-column "00 01 02 03 04 05 06 07 08 09 10 11 12 13 14 15 16 17 18 19 20 21 22 23" at bounding box center [708, 581] width 63 height 136
click at [715, 601] on button "15" at bounding box center [709, 603] width 43 height 22
click at [715, 601] on button "16" at bounding box center [709, 603] width 43 height 22
click at [715, 601] on button "17" at bounding box center [709, 603] width 43 height 22
click at [788, 503] on button "Done" at bounding box center [783, 500] width 42 height 28
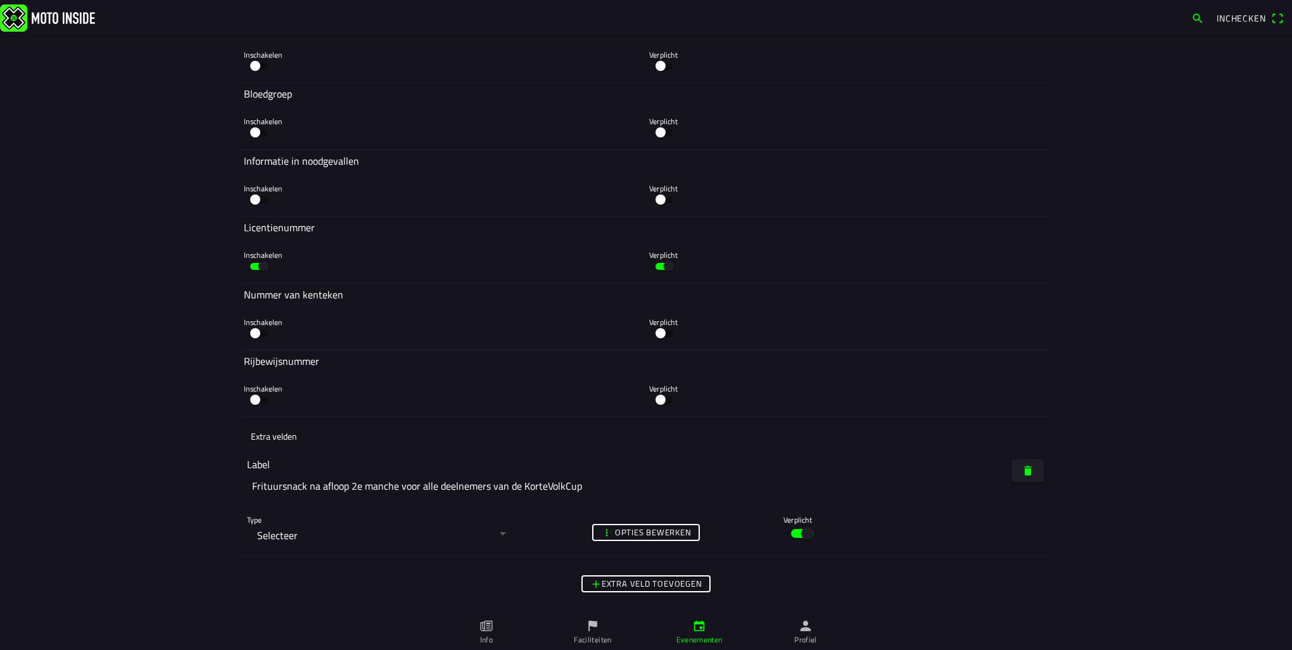
scroll to position [3839, 0]
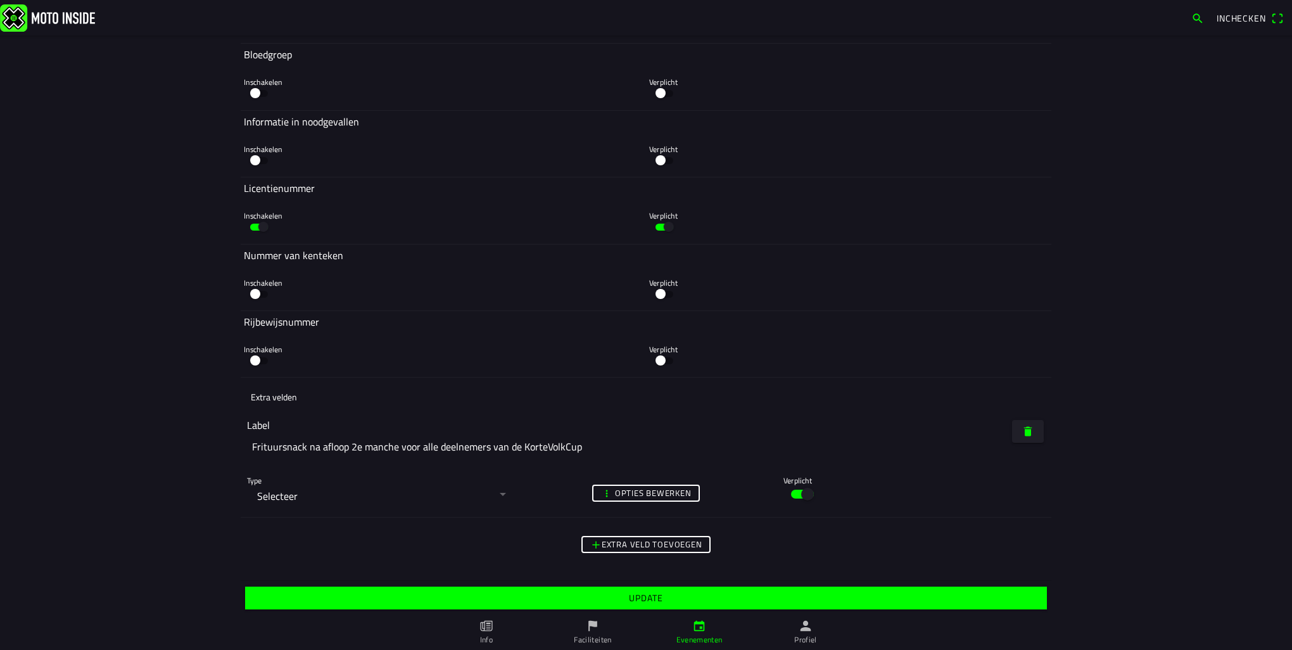
click at [0, 0] on slot "Update" at bounding box center [0, 0] width 0 height 0
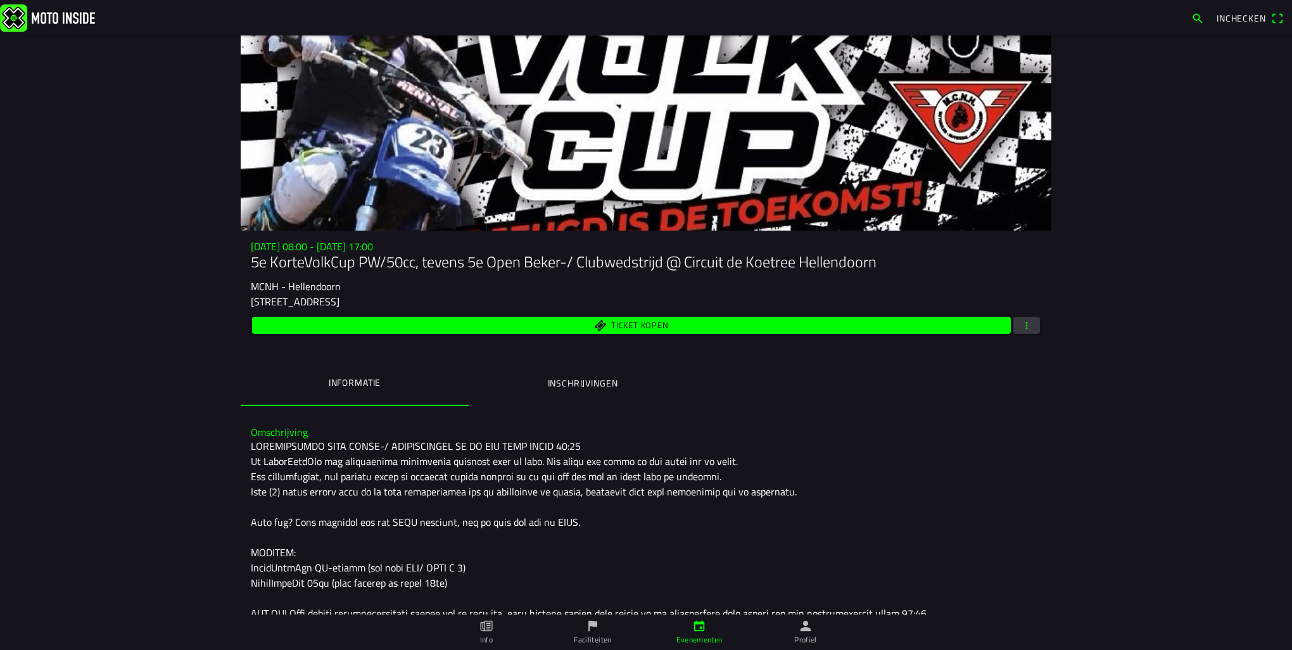
click at [810, 631] on ion-label "Profiel" at bounding box center [805, 639] width 23 height 11
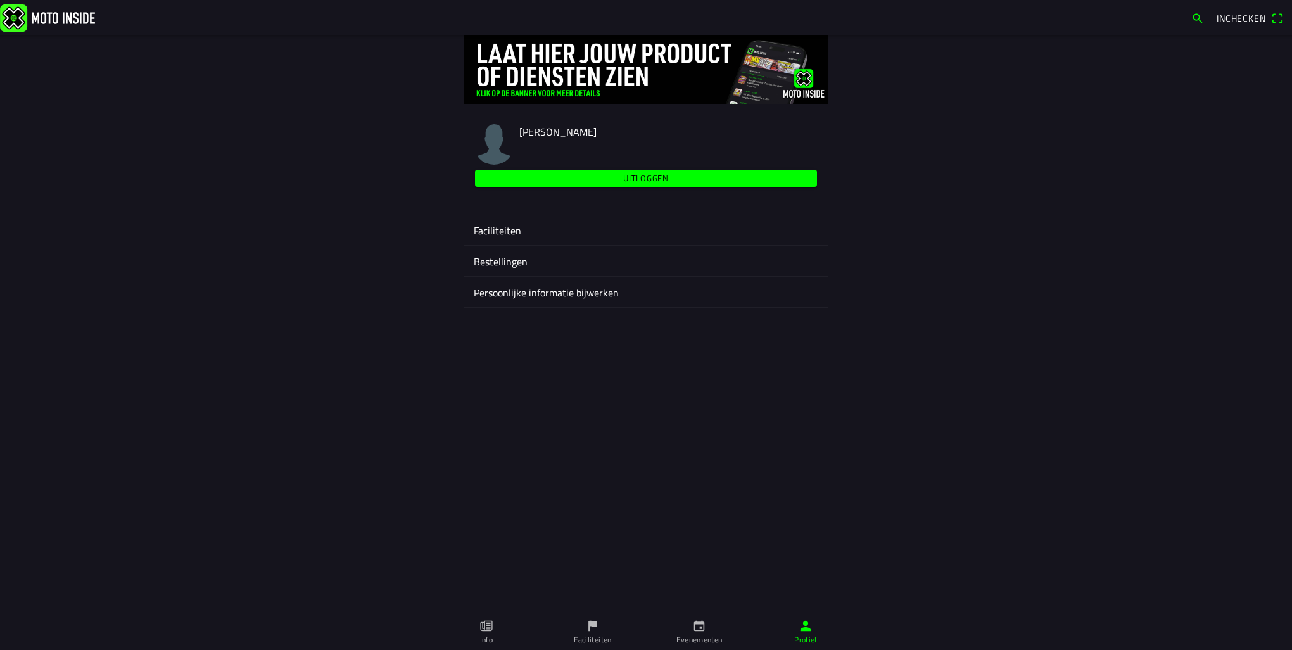
click at [489, 223] on div "Faciliteiten" at bounding box center [646, 230] width 344 height 30
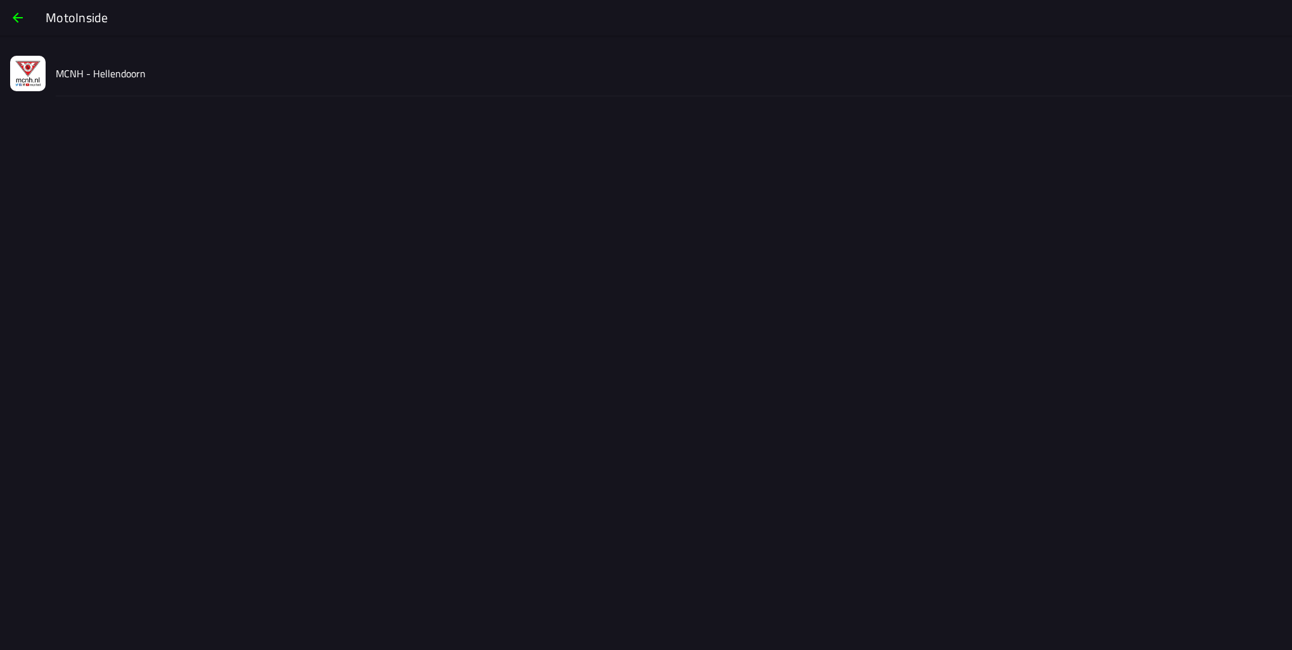
click at [0, 0] on slot "MCNH - Hellendoorn" at bounding box center [0, 0] width 0 height 0
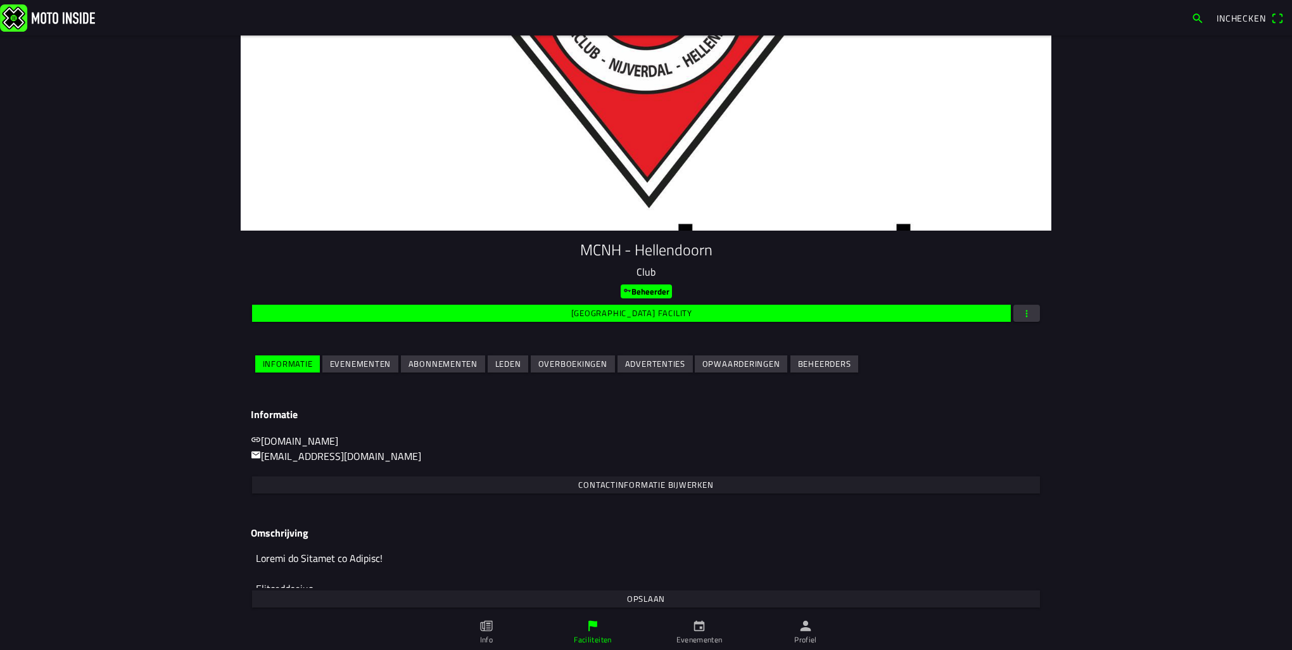
click at [364, 371] on span "Evenementen" at bounding box center [360, 363] width 61 height 17
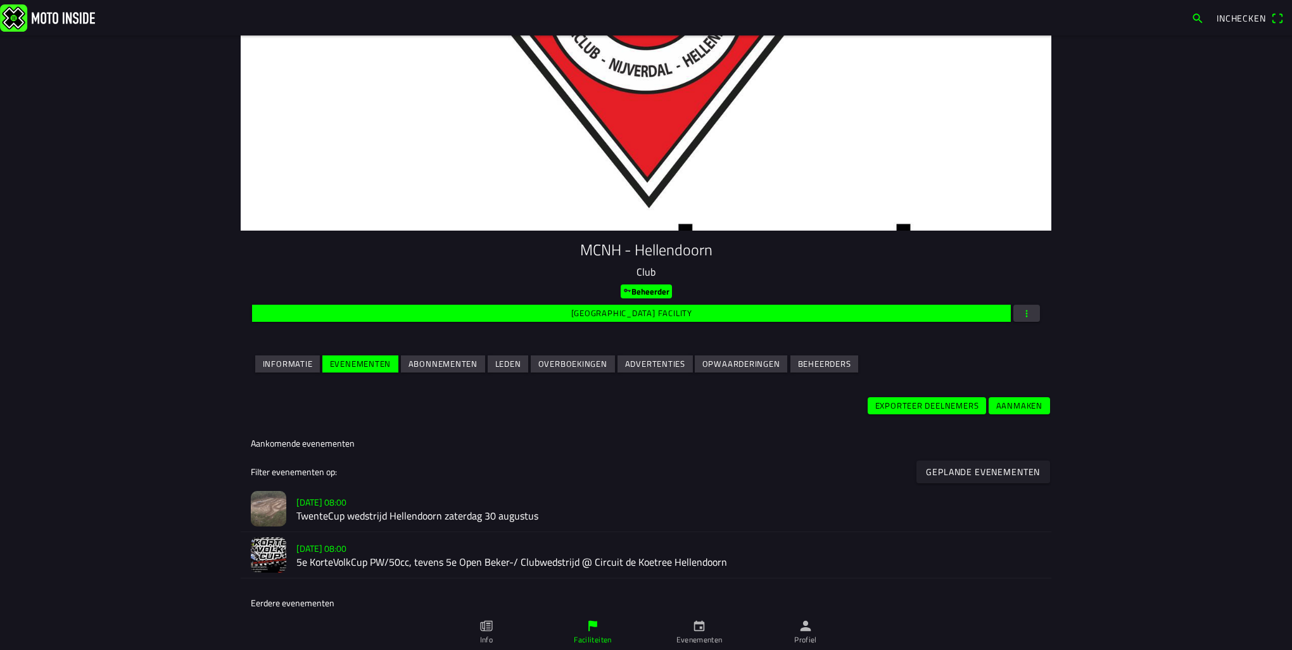
scroll to position [63, 0]
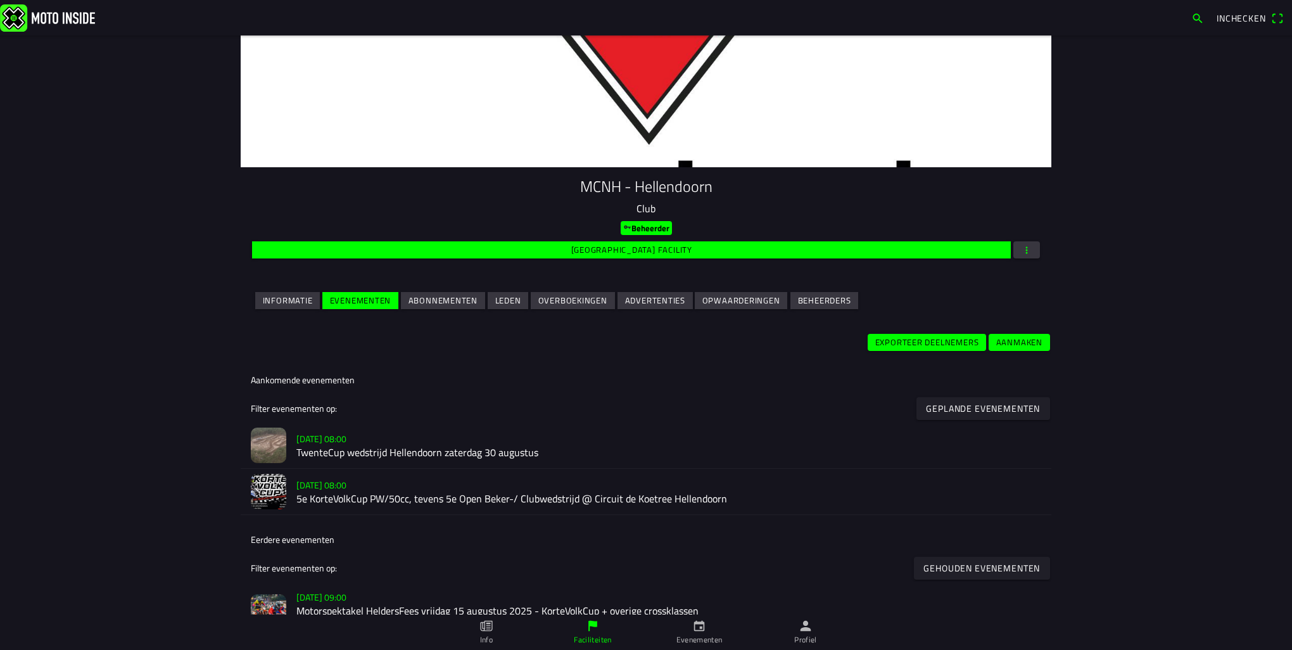
click at [417, 497] on h2 "5e KorteVolkCup PW/50cc, tevens 5e Open Beker-/ Clubwedstrijd @ Circuit de Koet…" at bounding box center [668, 499] width 745 height 12
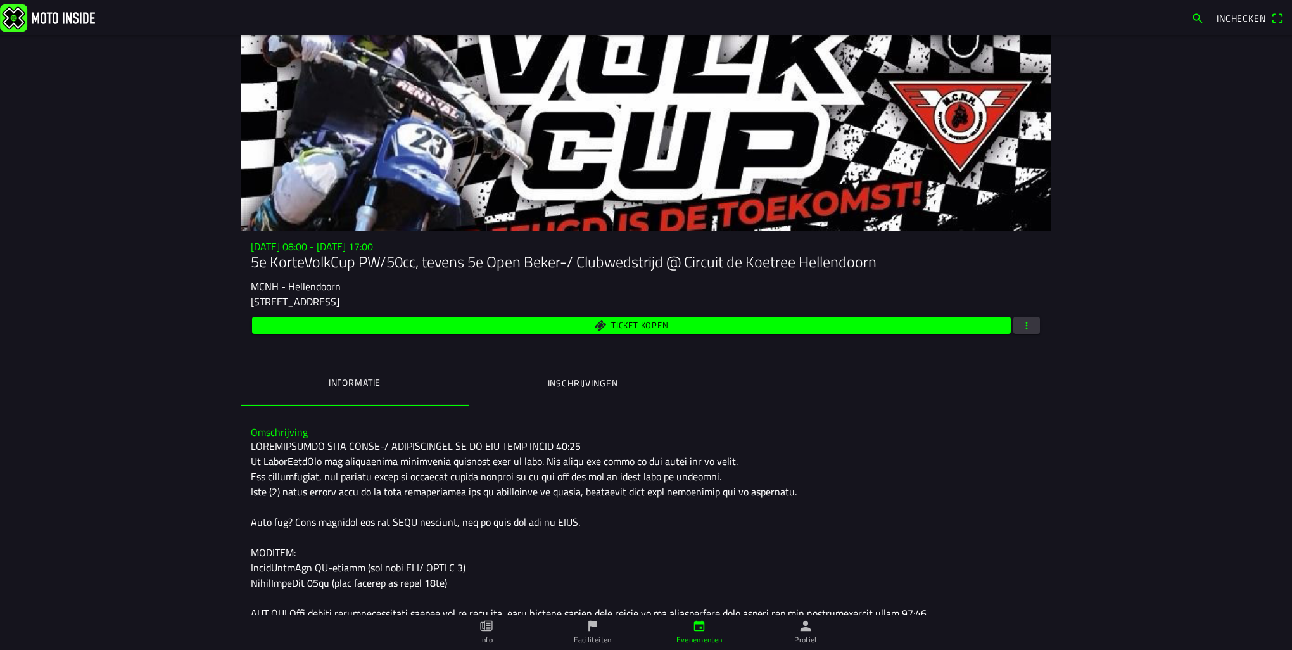
click at [543, 393] on button "Inschrijvingen" at bounding box center [583, 383] width 228 height 43
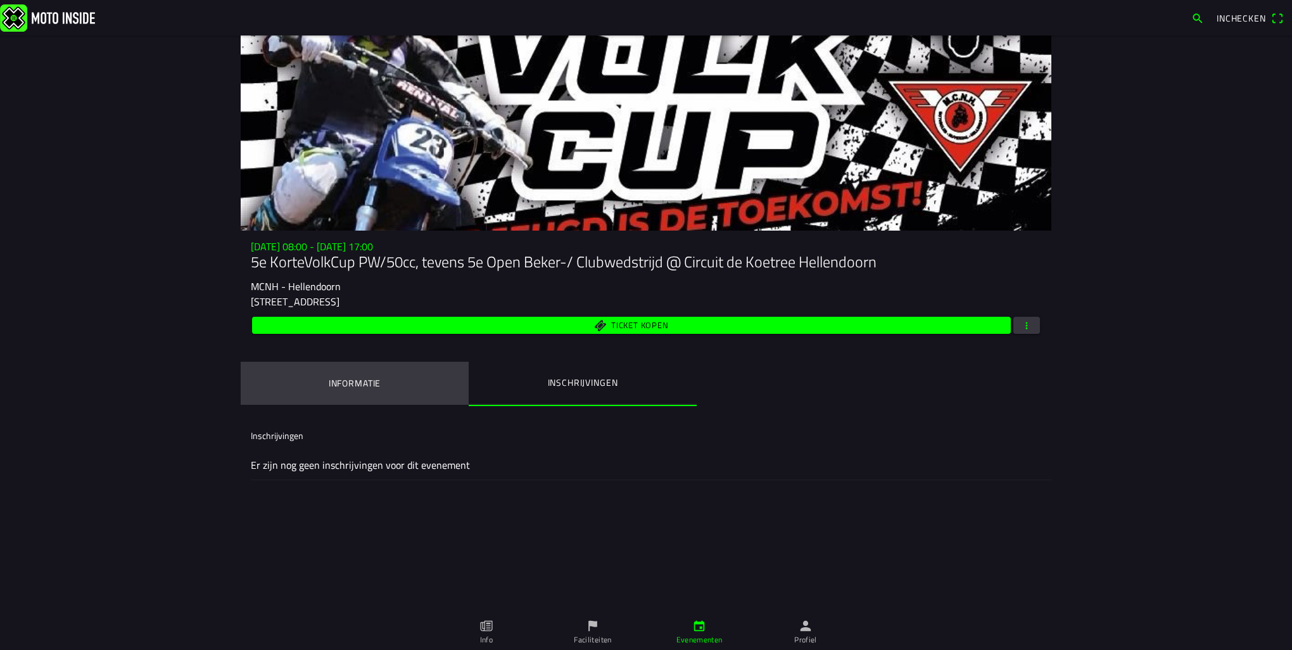
click at [344, 382] on ion-label "Informatie" at bounding box center [355, 383] width 52 height 14
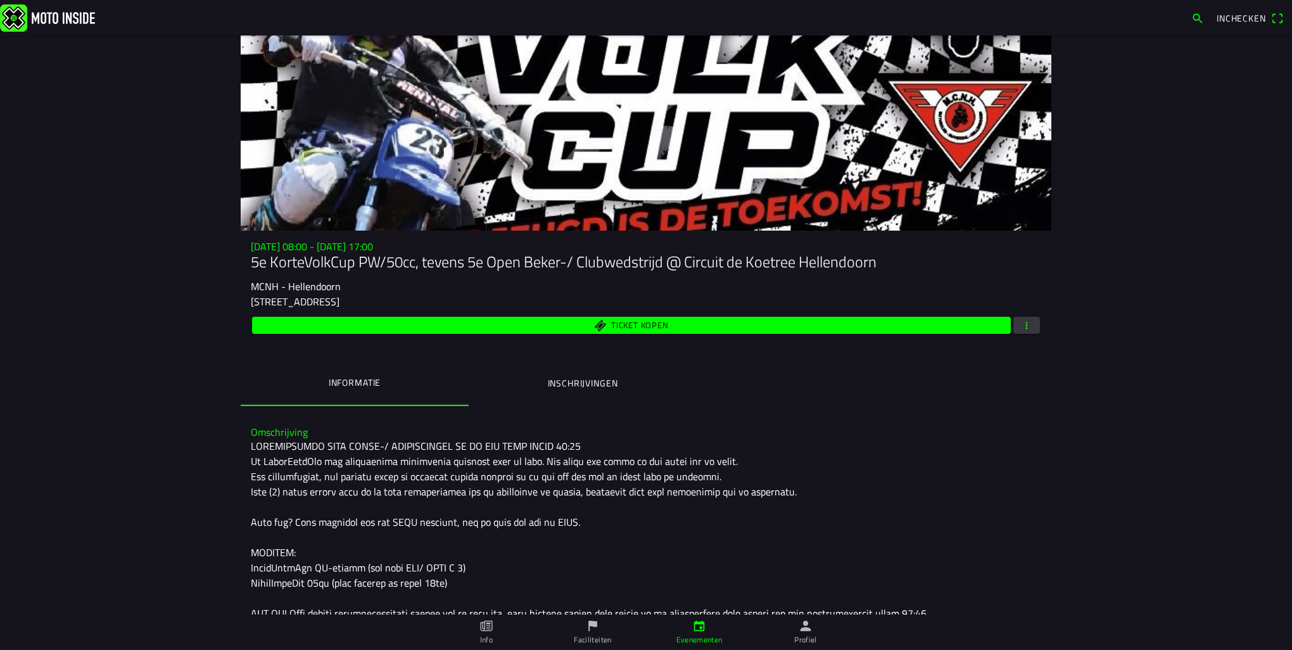
click at [422, 541] on div at bounding box center [646, 650] width 790 height 425
click at [51, 6] on img at bounding box center [47, 17] width 95 height 27
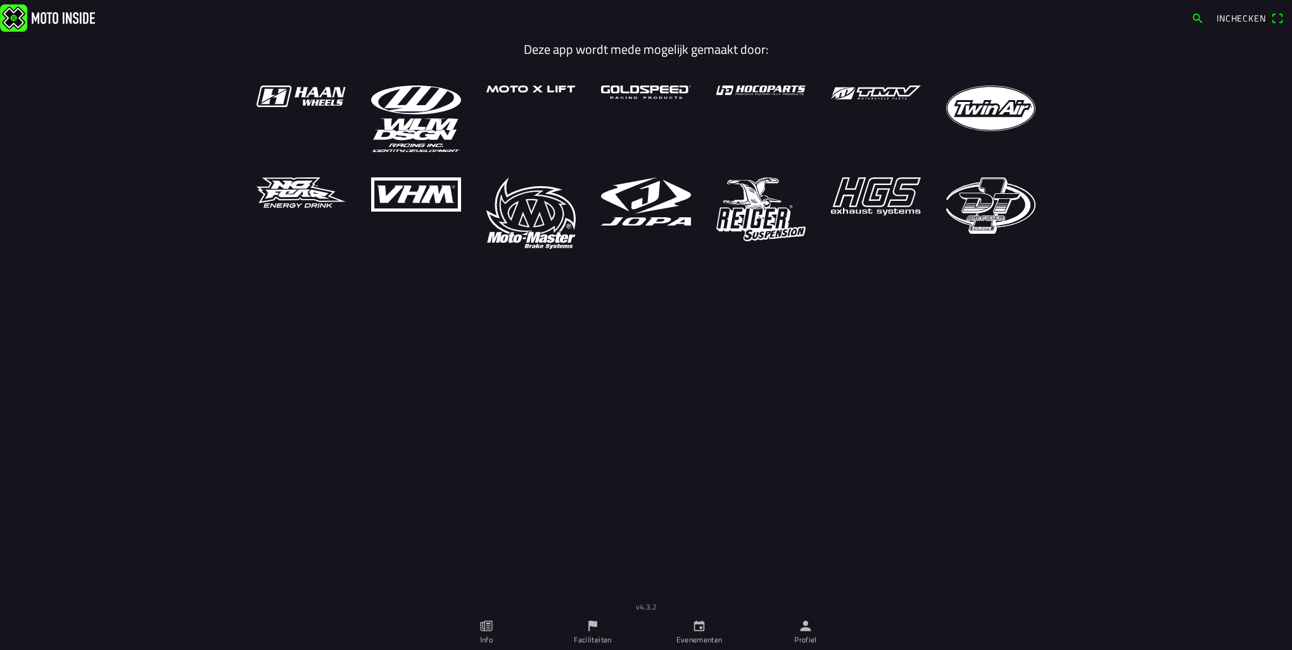
click at [804, 630] on icon "person" at bounding box center [805, 625] width 11 height 11
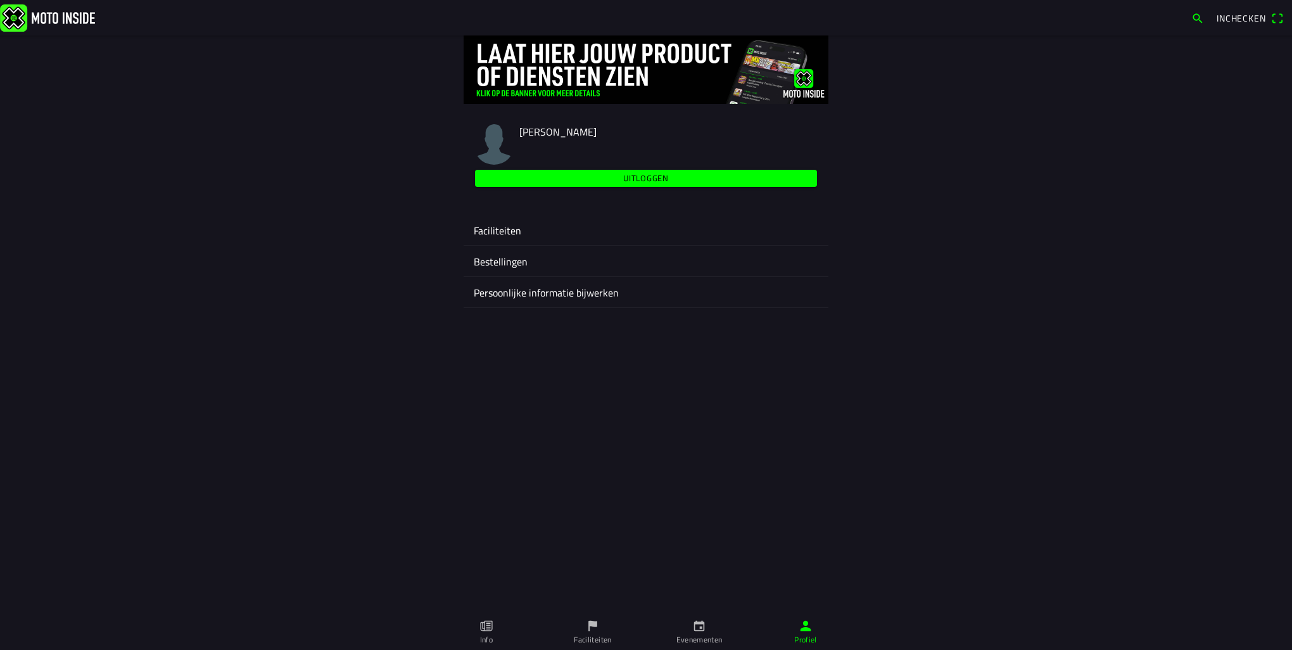
click at [496, 229] on ion-label "Faciliteiten" at bounding box center [646, 230] width 344 height 15
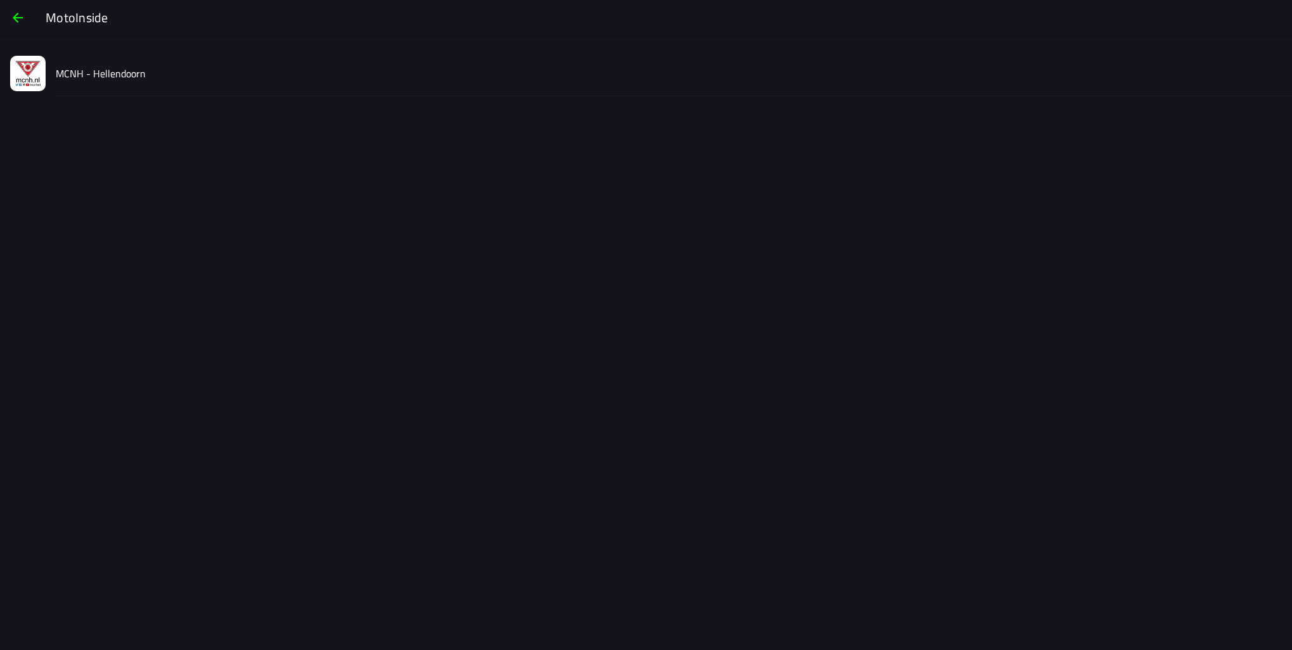
click at [0, 0] on slot "MCNH - Hellendoorn" at bounding box center [0, 0] width 0 height 0
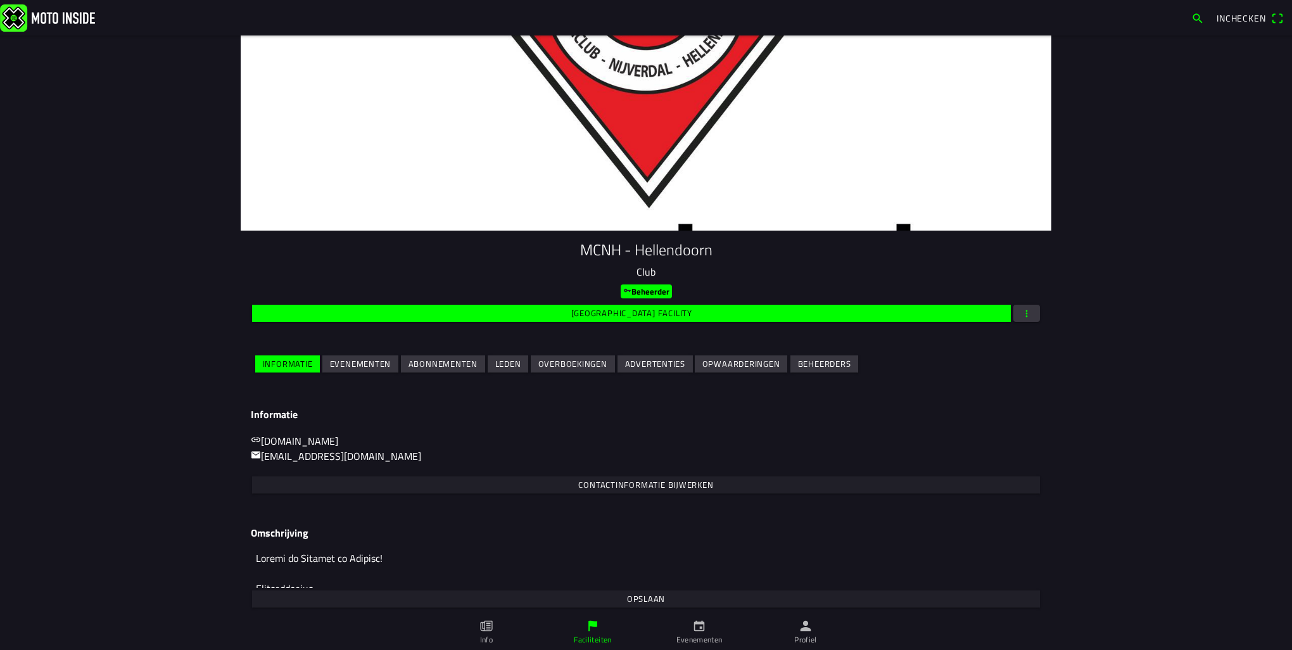
click at [0, 0] on slot "Evenementen" at bounding box center [0, 0] width 0 height 0
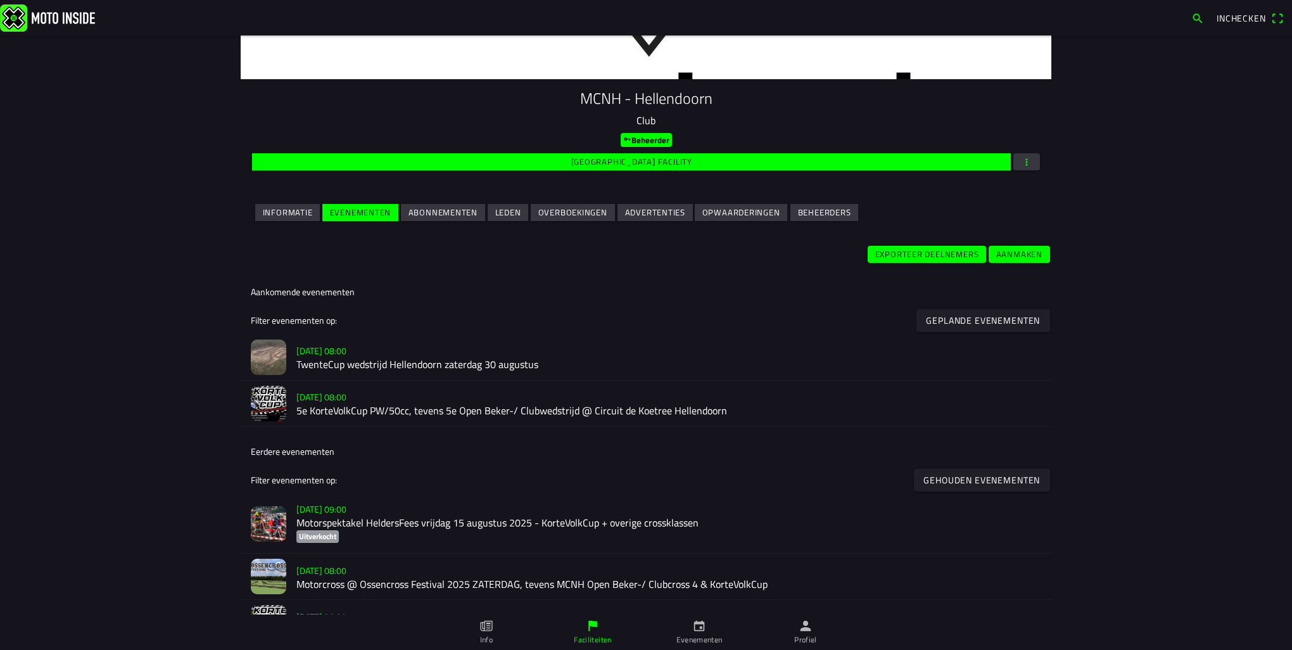
scroll to position [190, 0]
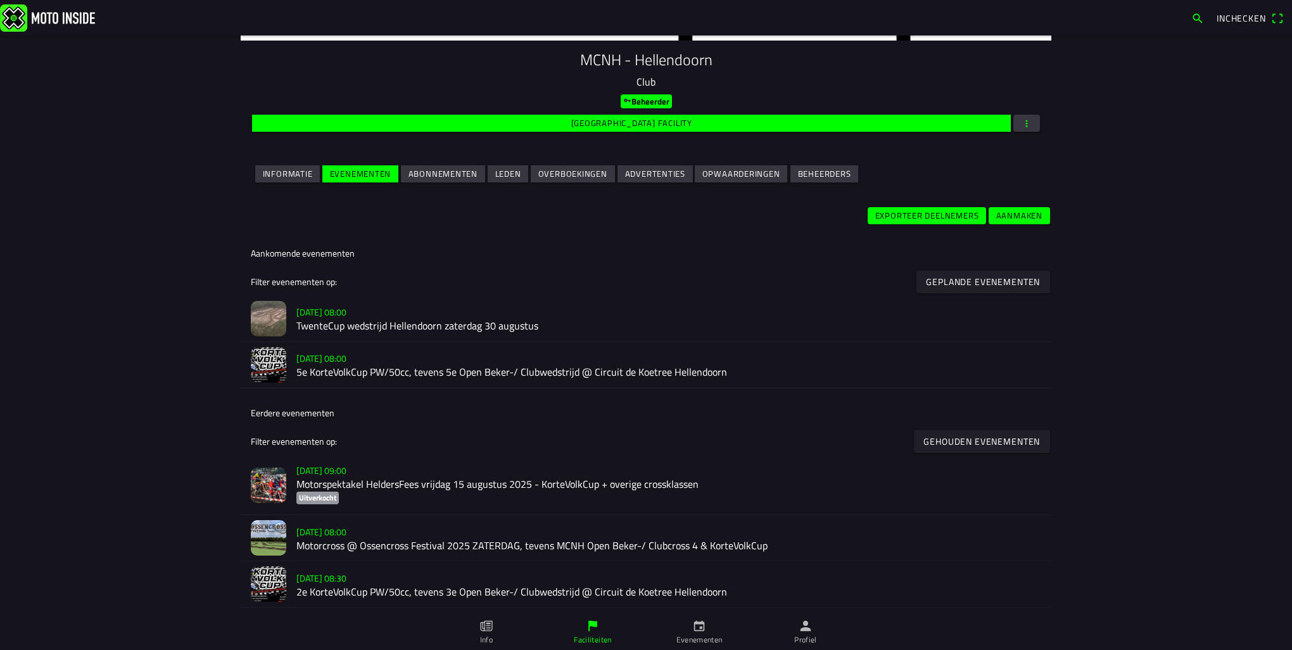
click at [309, 367] on h2 "5e KorteVolkCup PW/50cc, tevens 5e Open Beker-/ Clubwedstrijd @ Circuit de Koet…" at bounding box center [668, 373] width 745 height 12
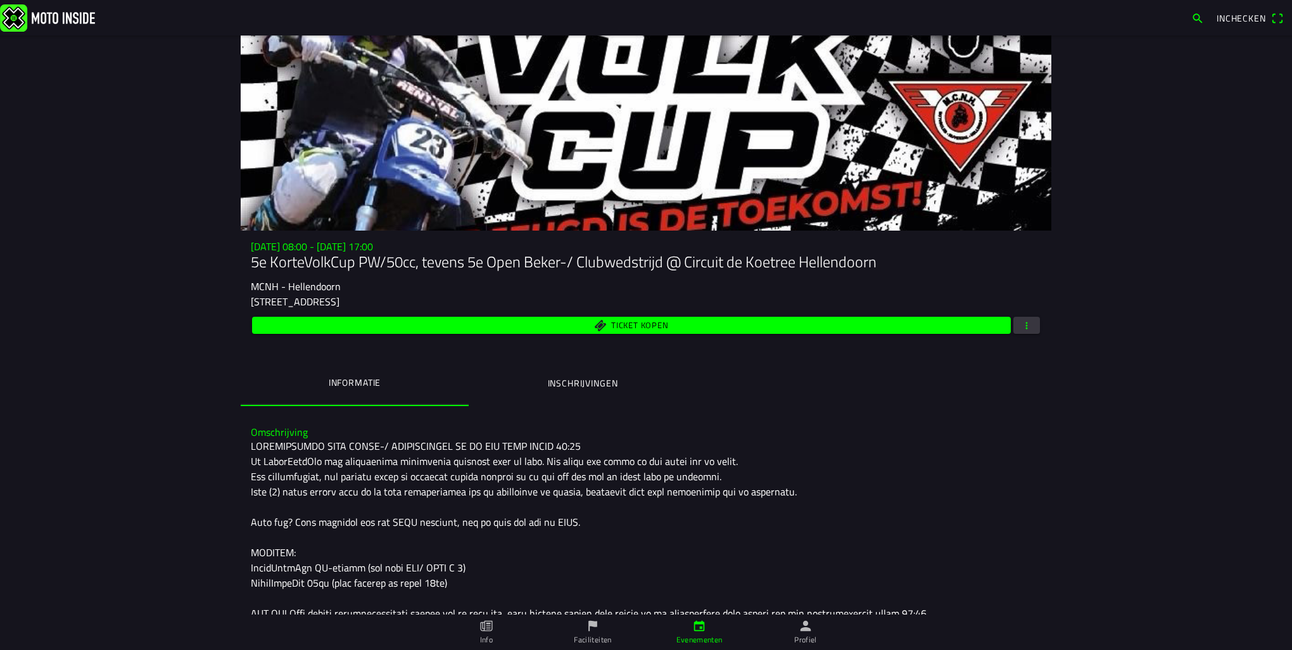
click at [1027, 326] on span "button" at bounding box center [1026, 325] width 11 height 17
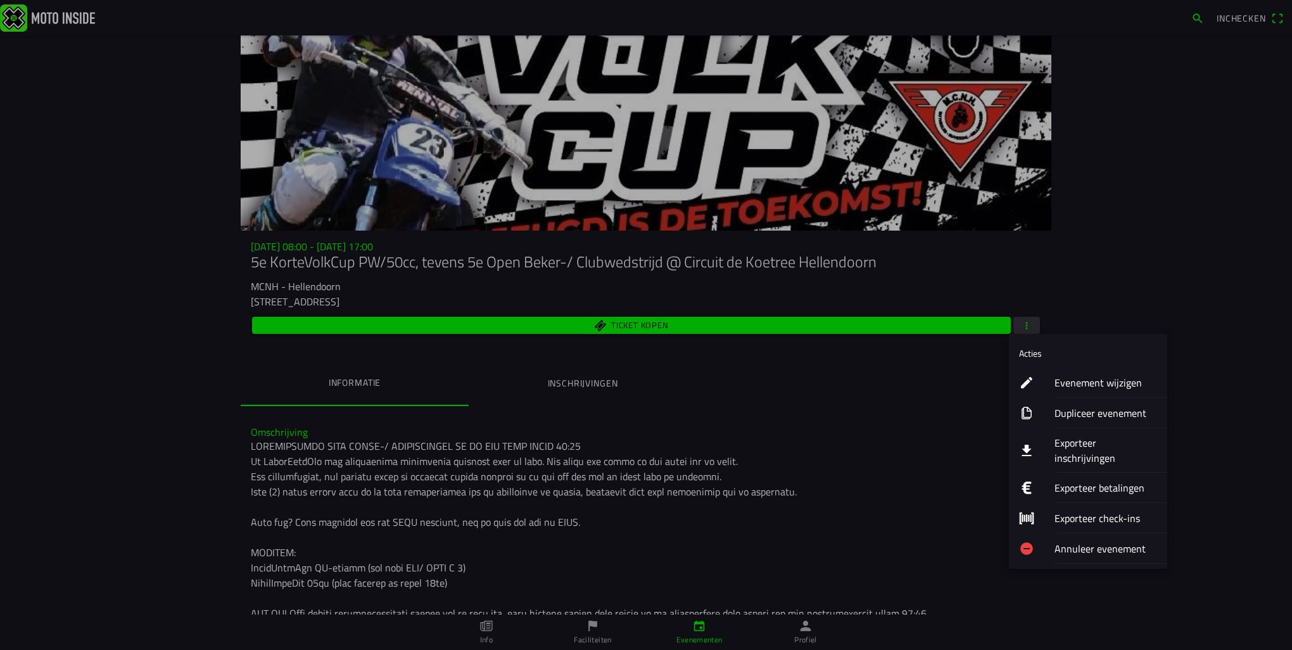
click at [1095, 386] on ion-label "Evenement wijzigen" at bounding box center [1105, 382] width 103 height 15
